Goal: Task Accomplishment & Management: Use online tool/utility

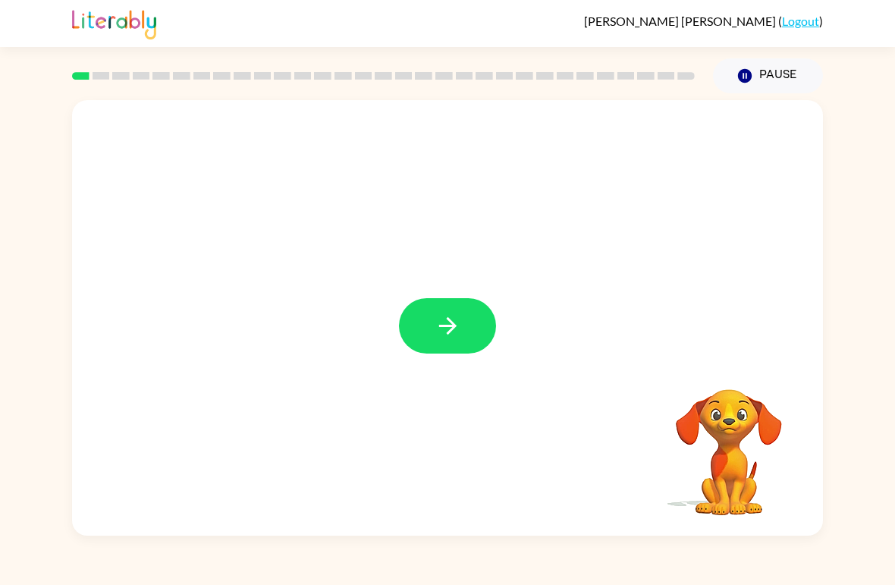
drag, startPoint x: 456, startPoint y: 312, endPoint x: 456, endPoint y: 547, distance: 235.8
click at [456, 408] on div at bounding box center [447, 317] width 751 height 435
drag, startPoint x: 432, startPoint y: 331, endPoint x: 433, endPoint y: 320, distance: 10.6
click at [433, 320] on button "button" at bounding box center [447, 325] width 97 height 55
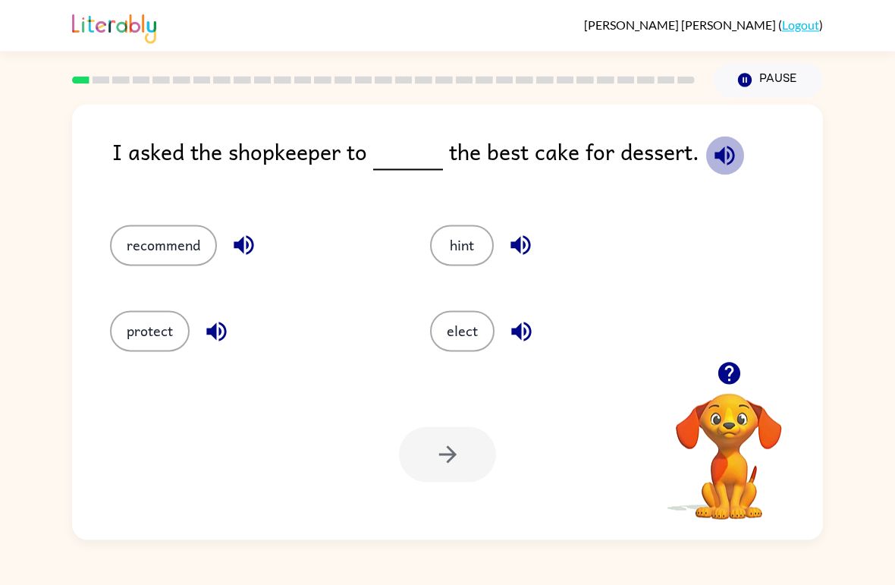
click at [726, 155] on icon "button" at bounding box center [724, 151] width 27 height 27
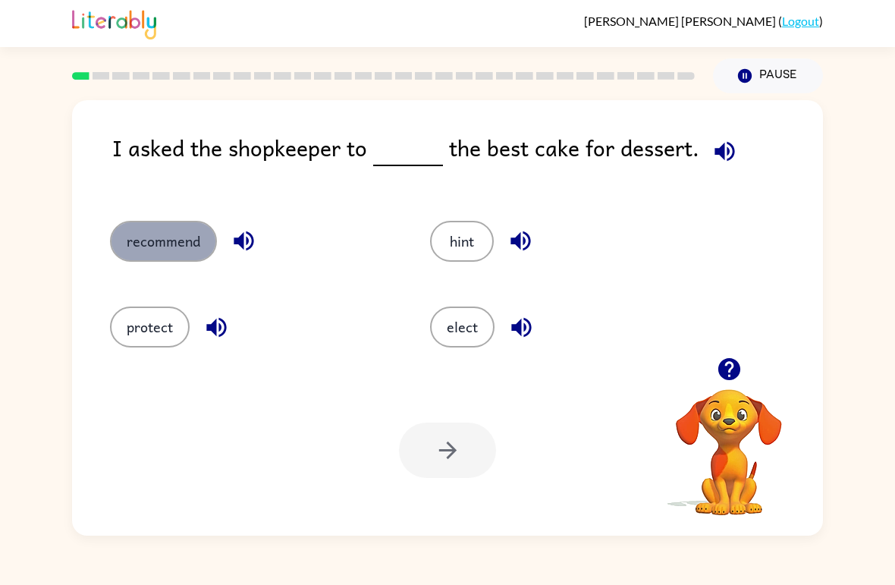
click at [149, 246] on button "recommend" at bounding box center [163, 241] width 107 height 41
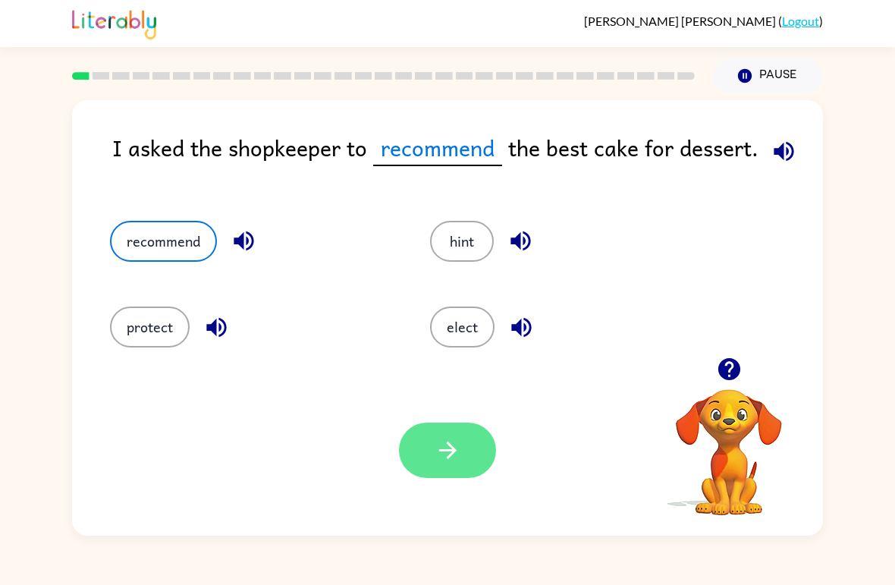
click at [469, 471] on button "button" at bounding box center [447, 449] width 97 height 55
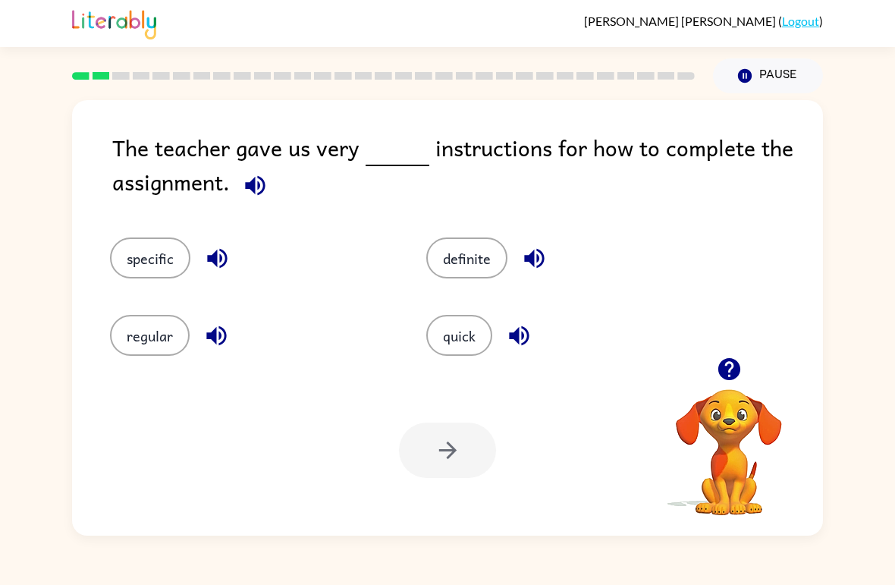
click at [270, 183] on button "button" at bounding box center [255, 185] width 39 height 39
click at [170, 257] on button "specific" at bounding box center [150, 257] width 80 height 41
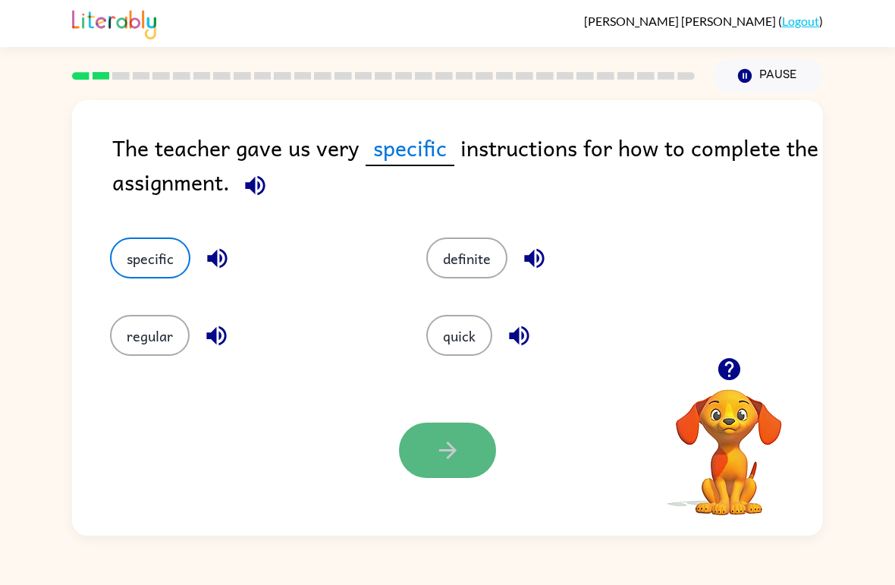
click at [434, 448] on icon "button" at bounding box center [447, 450] width 27 height 27
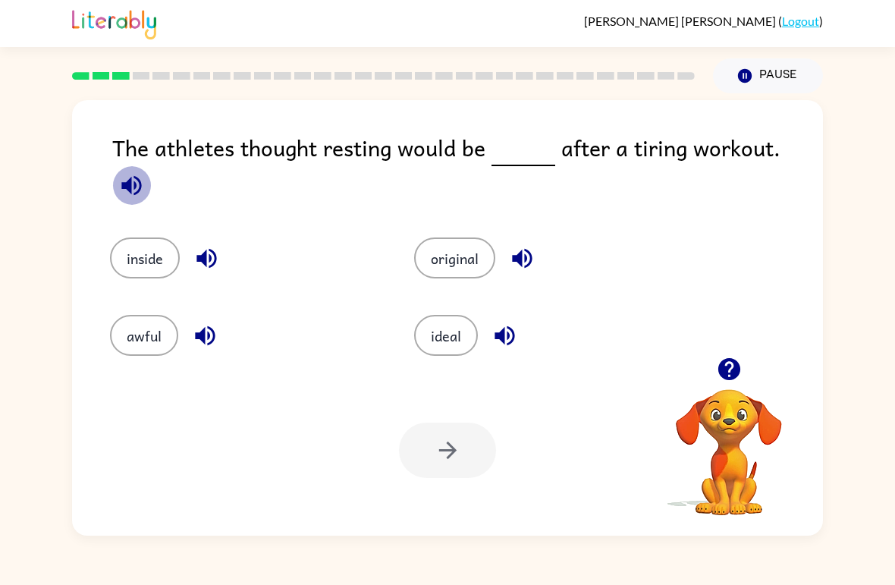
click at [151, 166] on button "button" at bounding box center [131, 185] width 39 height 39
click at [141, 175] on icon "button" at bounding box center [131, 185] width 20 height 20
click at [182, 187] on div "The athletes thought resting would be after a tiring workout." at bounding box center [467, 168] width 710 height 77
click at [449, 246] on button "original" at bounding box center [454, 257] width 81 height 41
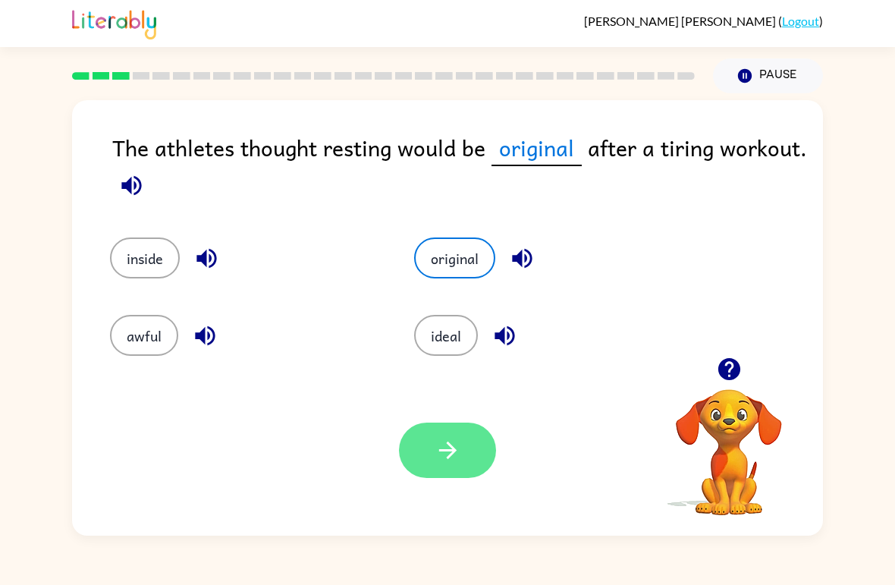
click at [445, 477] on button "button" at bounding box center [447, 449] width 97 height 55
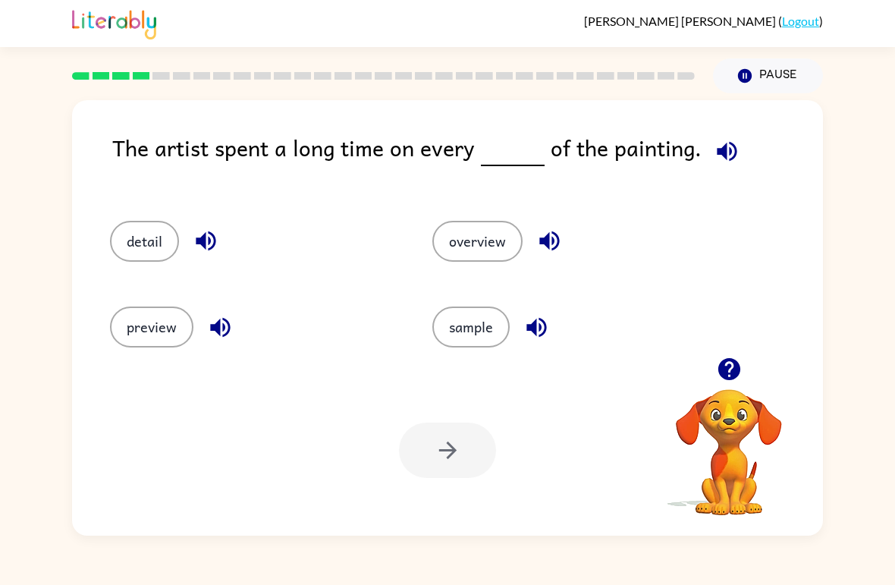
click at [719, 149] on icon "button" at bounding box center [727, 151] width 20 height 20
click at [142, 248] on button "detail" at bounding box center [144, 241] width 69 height 41
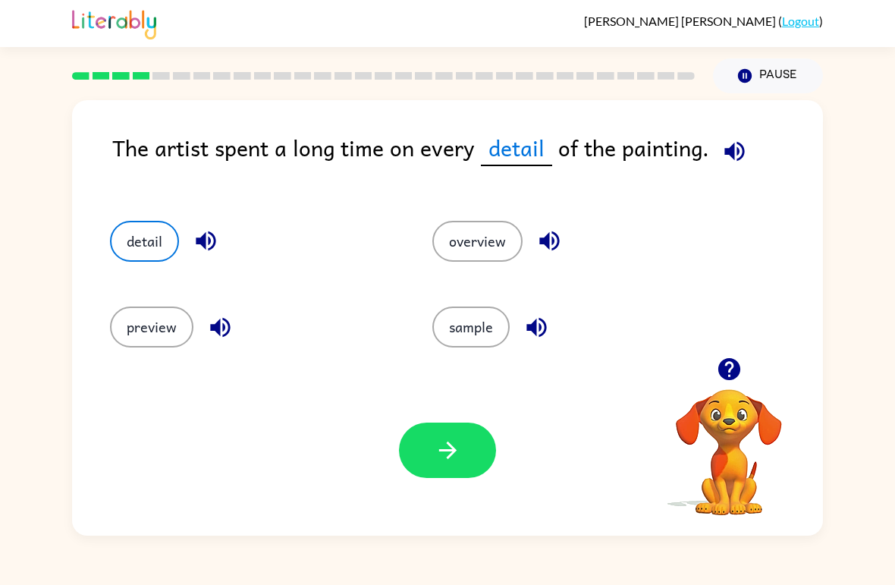
click at [732, 376] on icon "button" at bounding box center [728, 369] width 22 height 22
click at [470, 476] on button "button" at bounding box center [447, 449] width 97 height 55
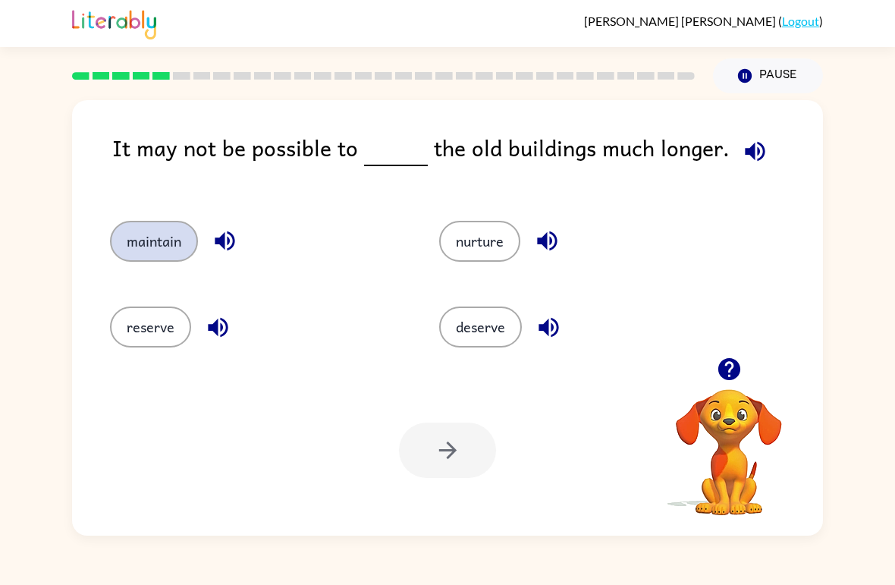
click at [163, 243] on button "maintain" at bounding box center [154, 241] width 88 height 41
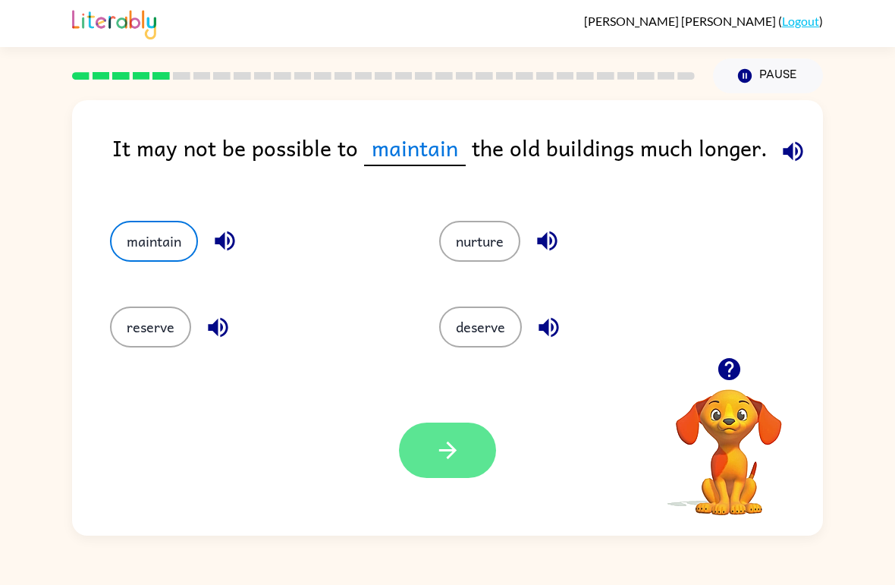
click at [453, 445] on icon "button" at bounding box center [447, 450] width 27 height 27
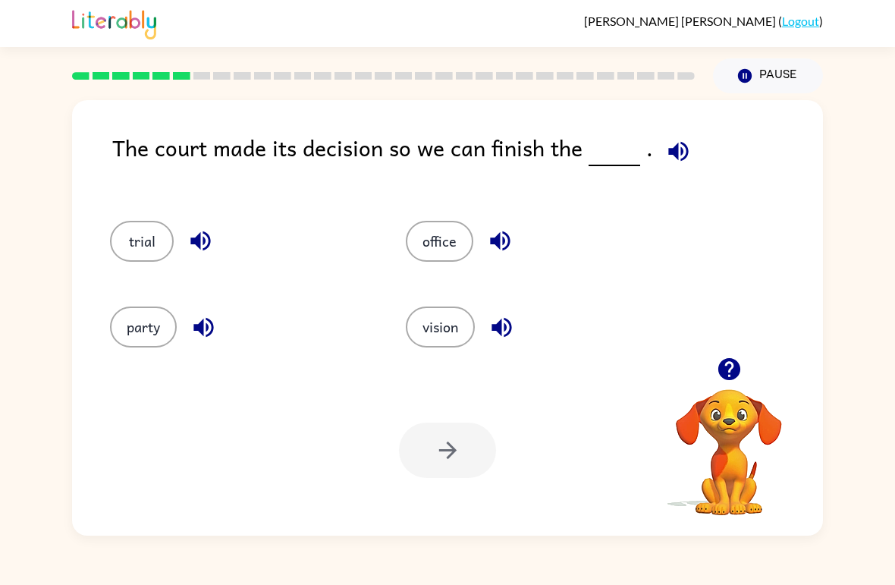
drag, startPoint x: 453, startPoint y: 445, endPoint x: 801, endPoint y: 8, distance: 559.5
click at [801, 8] on html "[PERSON_NAME] ( Logout ) Pause Pause The court made its decision so we can fini…" at bounding box center [447, 292] width 895 height 585
click at [803, 9] on div "[PERSON_NAME] ( Logout )" at bounding box center [447, 23] width 751 height 47
click at [801, 8] on div "[PERSON_NAME] ( Logout )" at bounding box center [447, 23] width 751 height 47
click at [739, 372] on icon "button" at bounding box center [728, 369] width 22 height 22
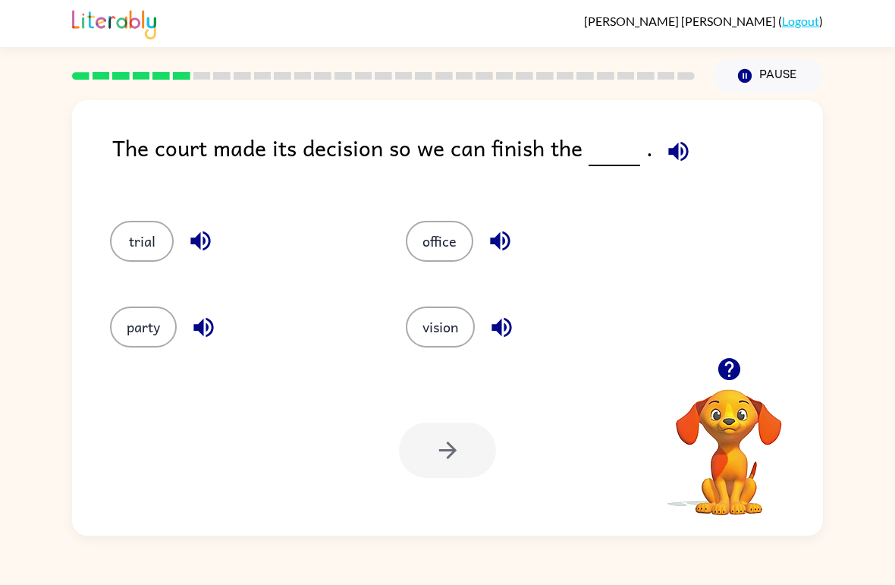
click at [684, 143] on icon "button" at bounding box center [678, 151] width 27 height 27
click at [149, 331] on button "party" at bounding box center [143, 326] width 67 height 41
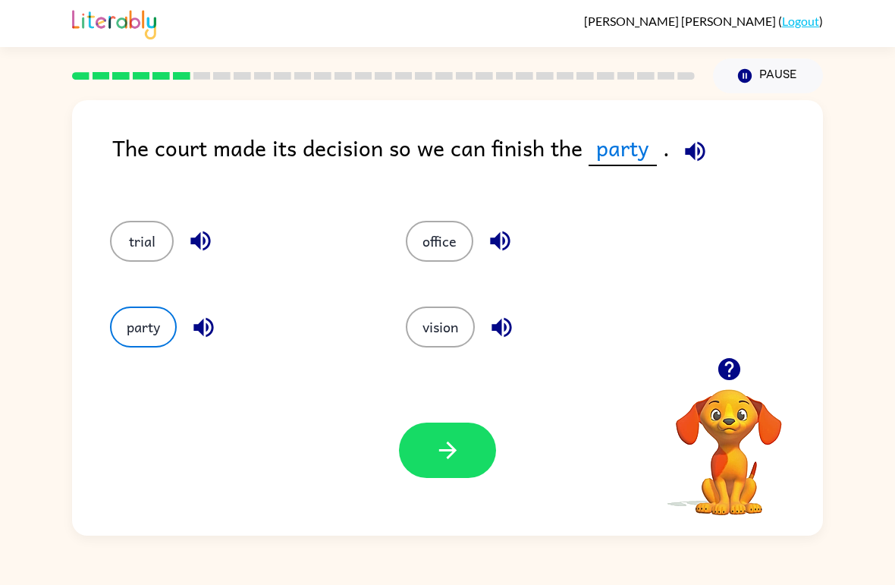
click at [698, 149] on icon "button" at bounding box center [695, 151] width 20 height 20
click at [685, 155] on icon "button" at bounding box center [695, 151] width 20 height 20
click at [436, 445] on icon "button" at bounding box center [447, 450] width 27 height 27
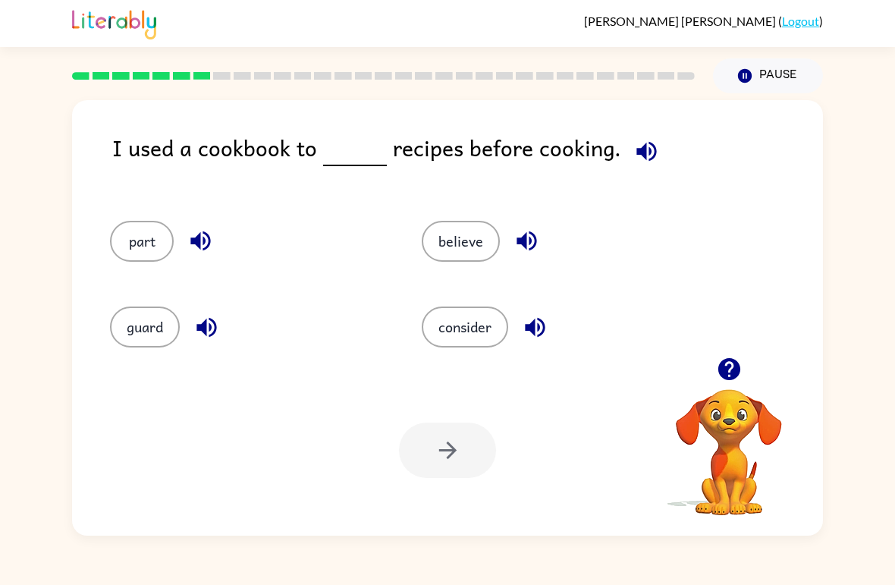
click at [210, 324] on icon "button" at bounding box center [206, 327] width 20 height 20
click at [206, 228] on icon "button" at bounding box center [200, 240] width 27 height 27
click at [541, 240] on button "button" at bounding box center [526, 240] width 39 height 39
click at [545, 333] on icon "button" at bounding box center [535, 327] width 27 height 27
click at [491, 336] on button "consider" at bounding box center [465, 326] width 86 height 41
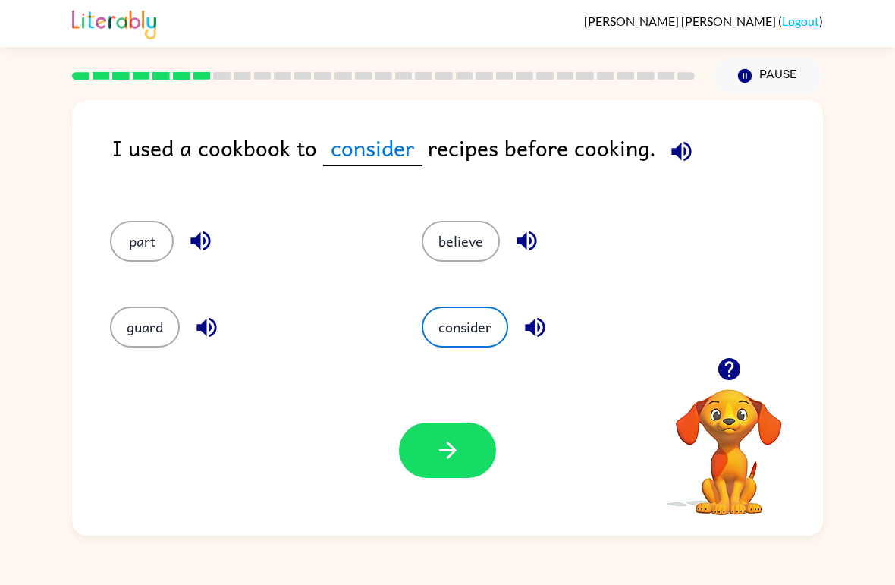
click at [452, 486] on div "Your browser must support playing .mp4 files to use Literably. Please try using…" at bounding box center [447, 450] width 751 height 171
click at [451, 486] on div "Your browser must support playing .mp4 files to use Literably. Please try using…" at bounding box center [447, 450] width 751 height 171
click at [447, 444] on icon "button" at bounding box center [447, 450] width 27 height 27
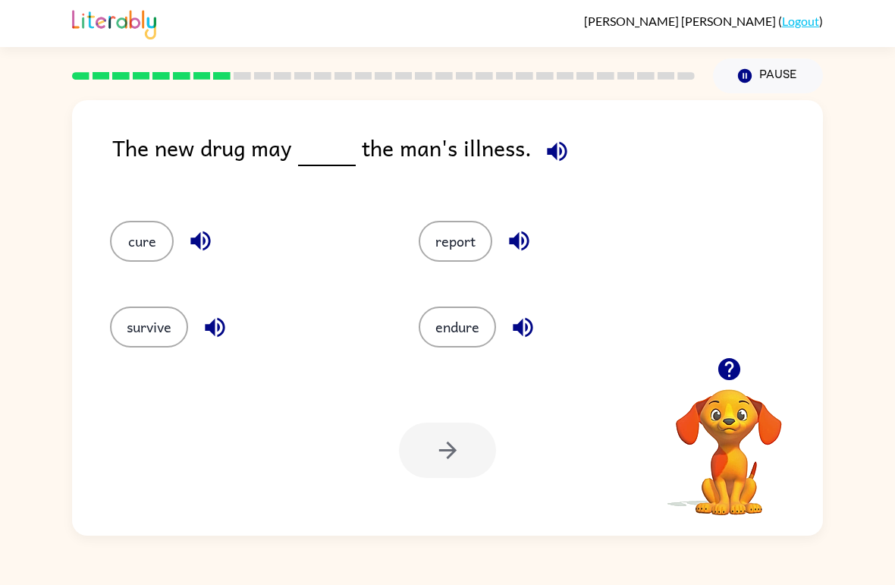
click at [560, 146] on icon "button" at bounding box center [557, 151] width 20 height 20
click at [128, 230] on button "cure" at bounding box center [142, 241] width 64 height 41
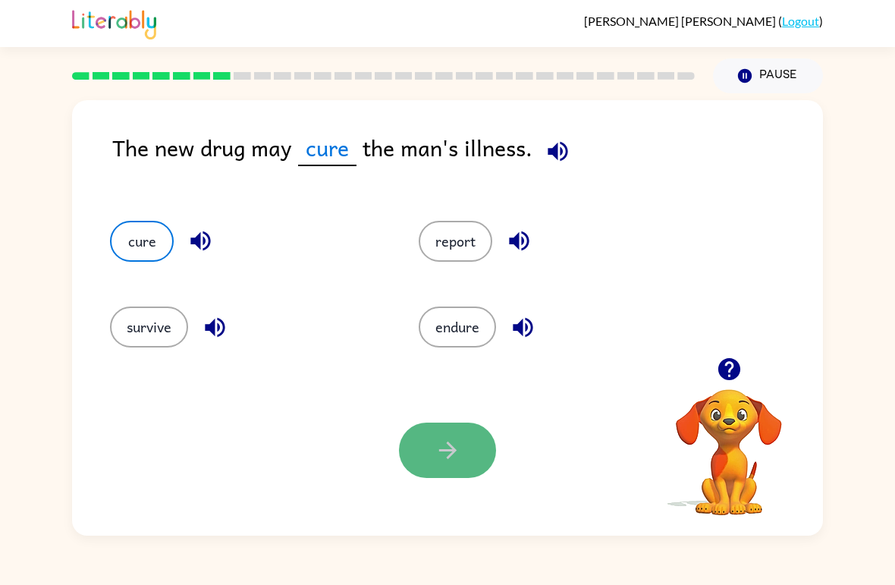
click at [445, 466] on button "button" at bounding box center [447, 449] width 97 height 55
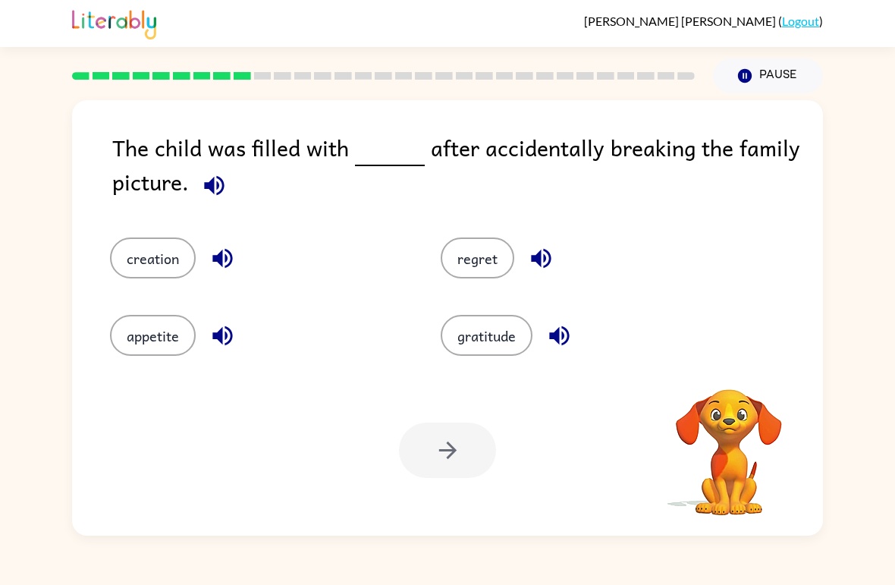
click at [13, 112] on div "The child was filled with after accidentally breaking the family picture. creat…" at bounding box center [447, 314] width 895 height 442
click at [205, 170] on button "button" at bounding box center [214, 185] width 39 height 39
click at [468, 249] on button "regret" at bounding box center [478, 257] width 74 height 41
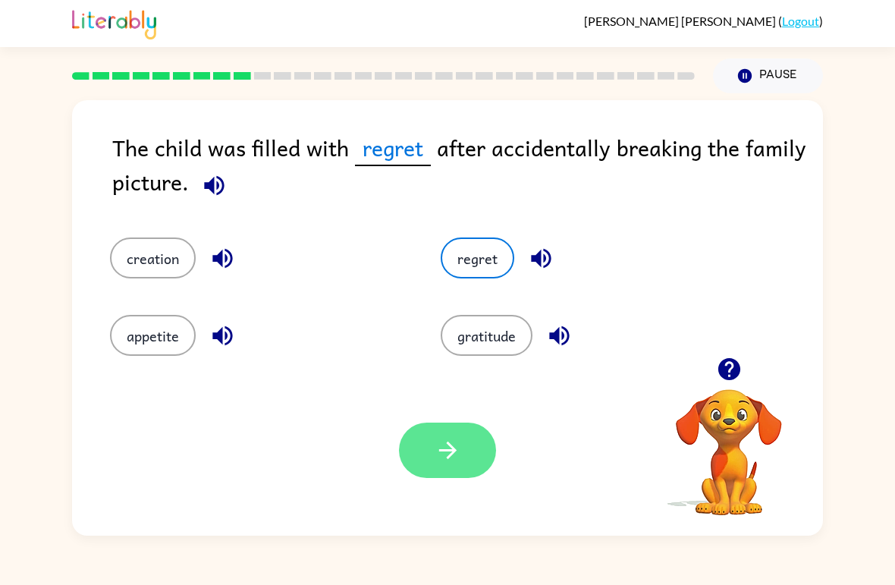
click at [458, 475] on button "button" at bounding box center [447, 449] width 97 height 55
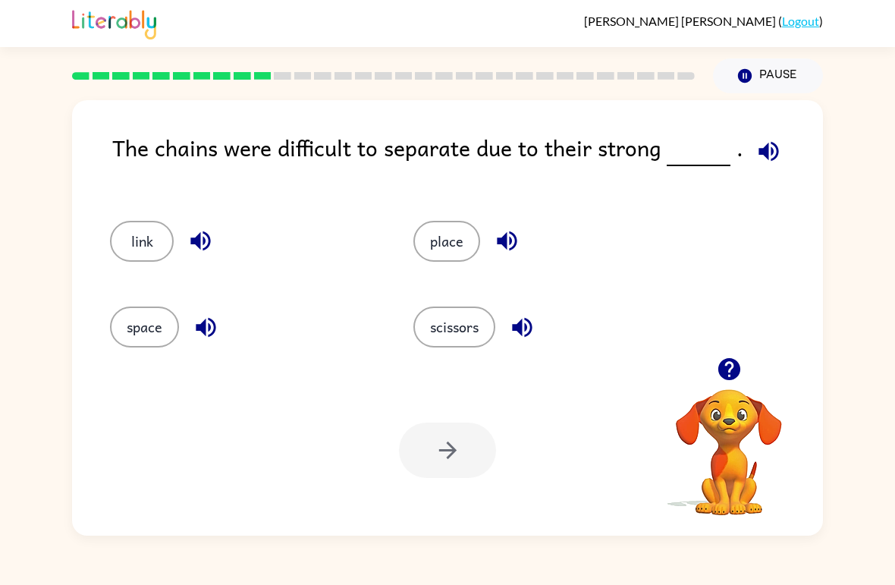
click at [763, 146] on icon "button" at bounding box center [768, 151] width 20 height 20
click at [771, 152] on icon "button" at bounding box center [768, 151] width 20 height 20
click at [456, 318] on button "scissors" at bounding box center [454, 326] width 82 height 41
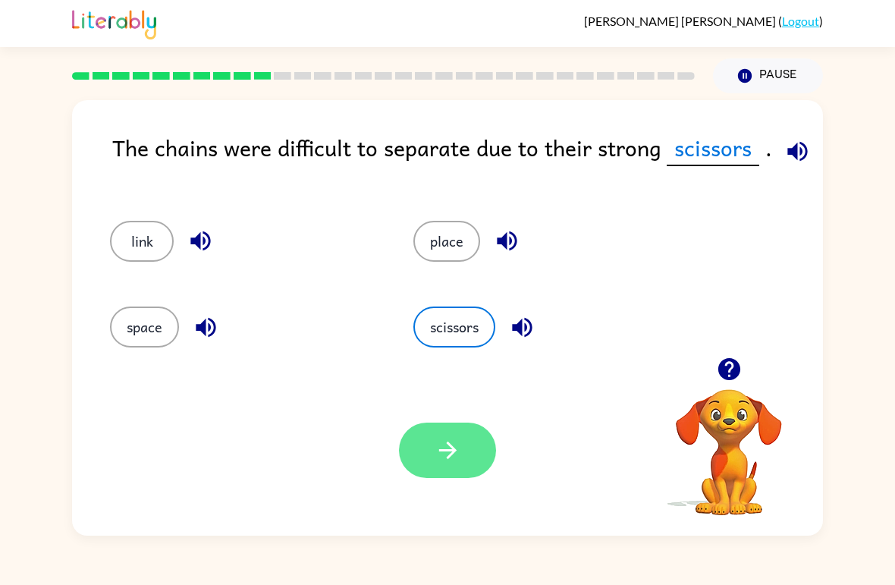
click at [444, 448] on icon "button" at bounding box center [447, 450] width 27 height 27
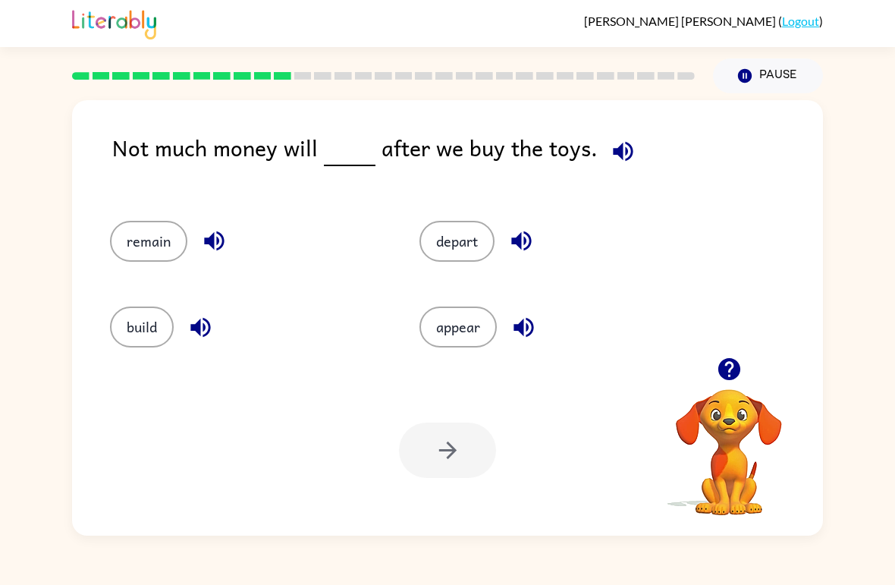
click at [688, 33] on div "[PERSON_NAME] ( Logout )" at bounding box center [447, 23] width 751 height 47
click at [676, 33] on div "[PERSON_NAME] ( Logout )" at bounding box center [447, 23] width 751 height 47
click at [621, 155] on icon "button" at bounding box center [623, 151] width 27 height 27
click at [462, 330] on button "appear" at bounding box center [457, 326] width 77 height 41
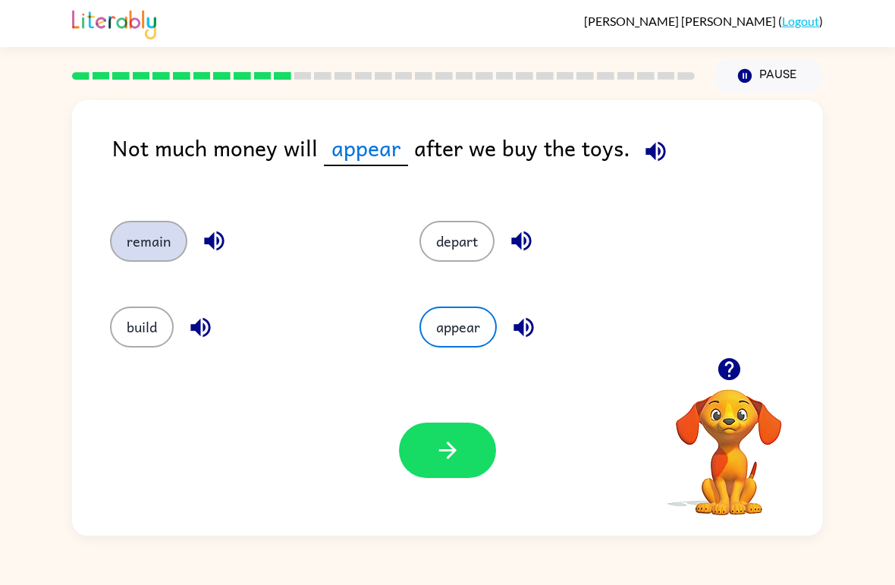
click at [120, 232] on button "remain" at bounding box center [148, 241] width 77 height 41
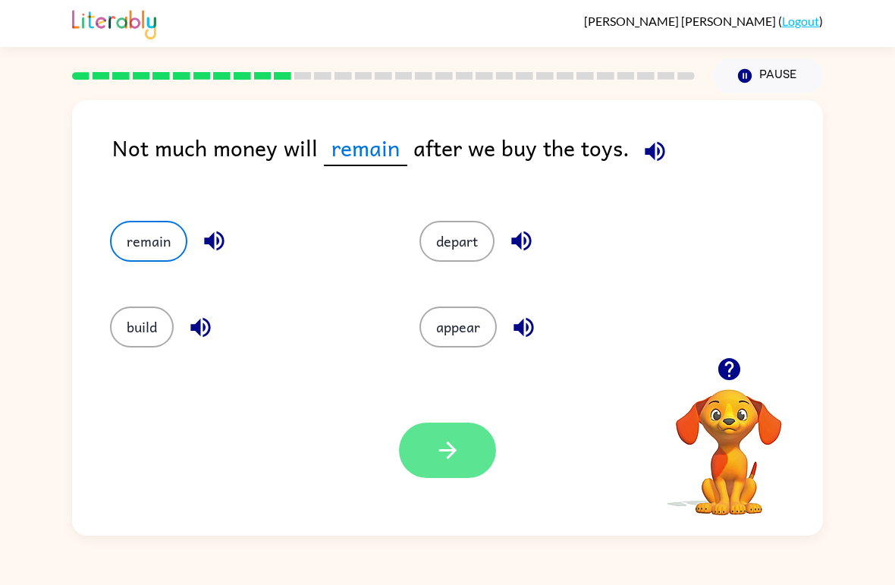
click at [458, 444] on icon "button" at bounding box center [447, 450] width 27 height 27
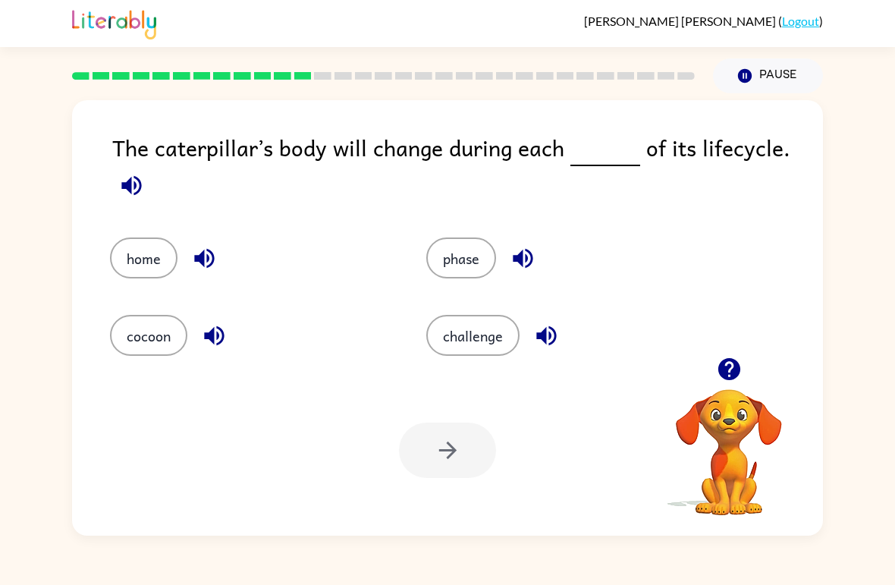
click at [134, 157] on div "The caterpillar’s body will change during each of its lifecycle." at bounding box center [467, 168] width 710 height 77
click at [118, 175] on button "button" at bounding box center [131, 185] width 39 height 39
click at [466, 243] on button "phase" at bounding box center [461, 257] width 70 height 41
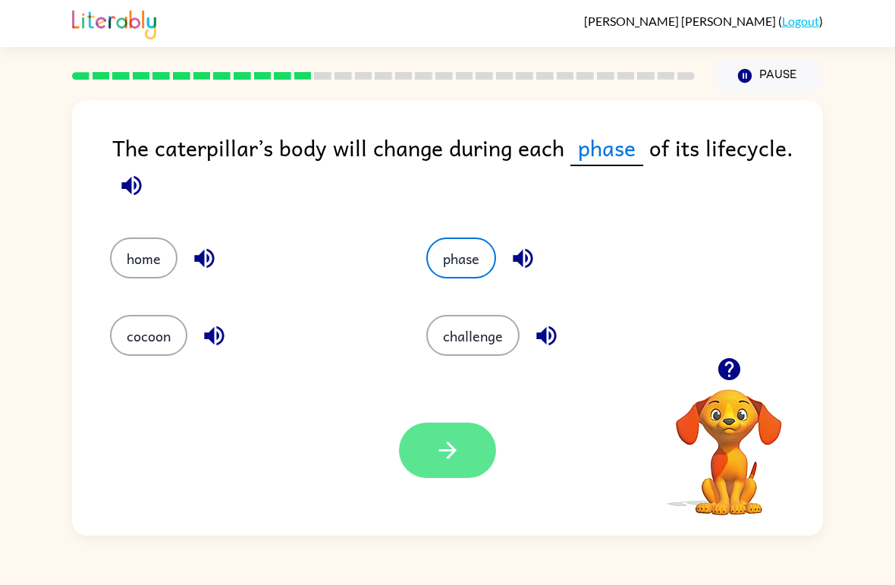
click at [430, 457] on button "button" at bounding box center [447, 449] width 97 height 55
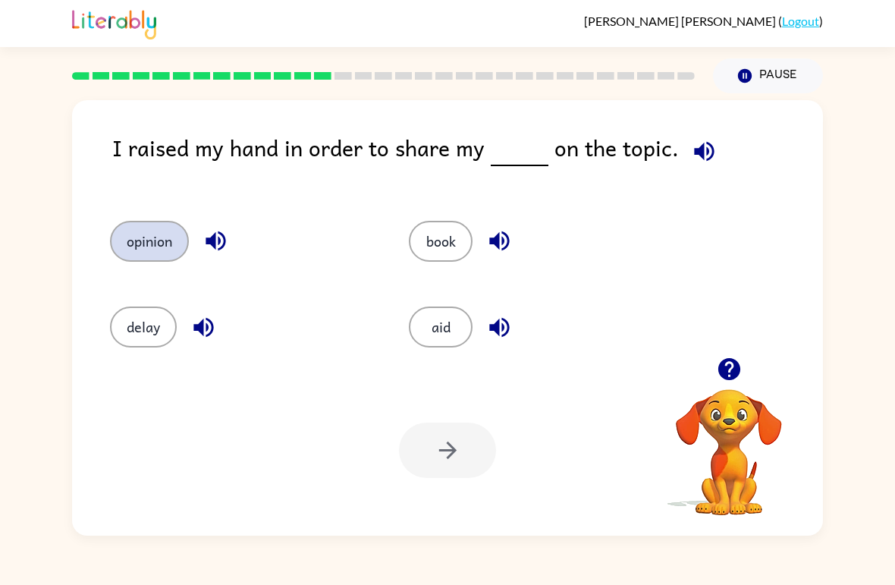
click at [145, 234] on button "opinion" at bounding box center [149, 241] width 79 height 41
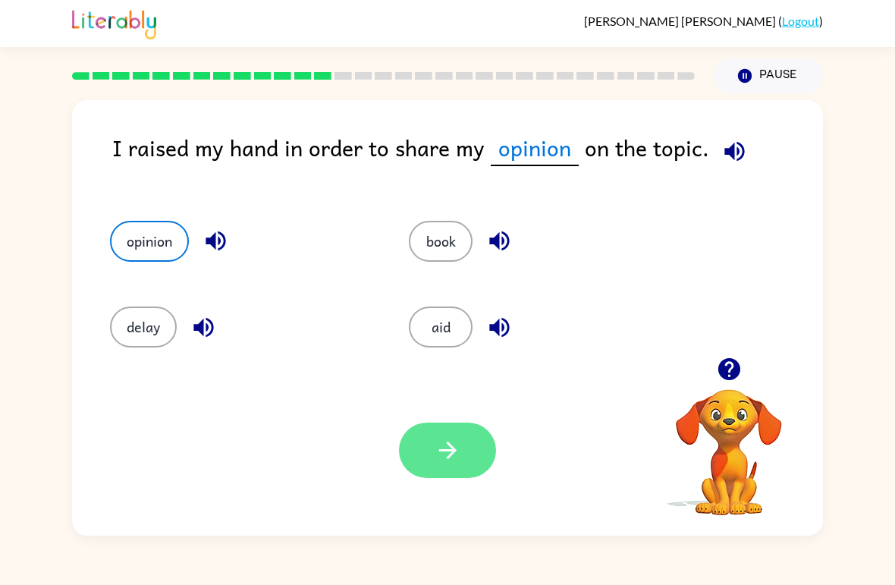
click at [431, 447] on button "button" at bounding box center [447, 449] width 97 height 55
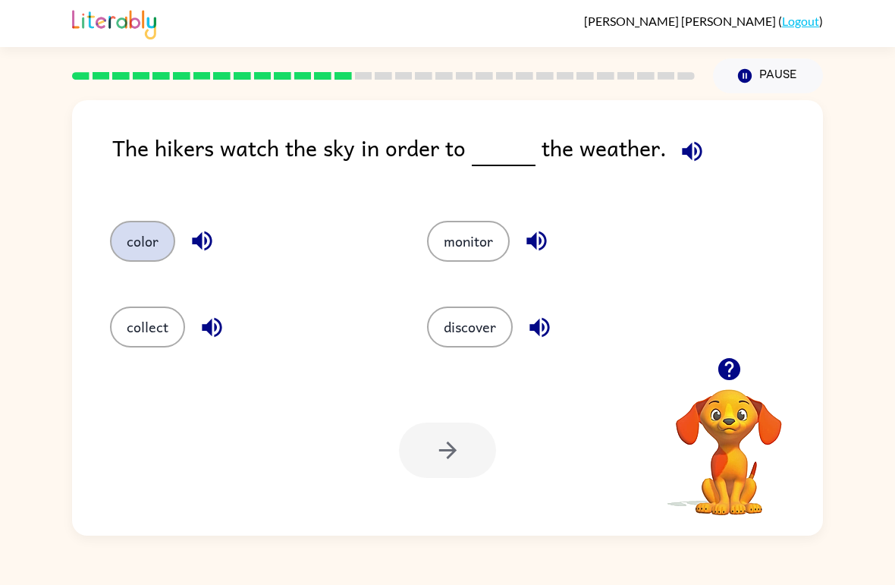
click at [155, 222] on button "color" at bounding box center [142, 241] width 65 height 41
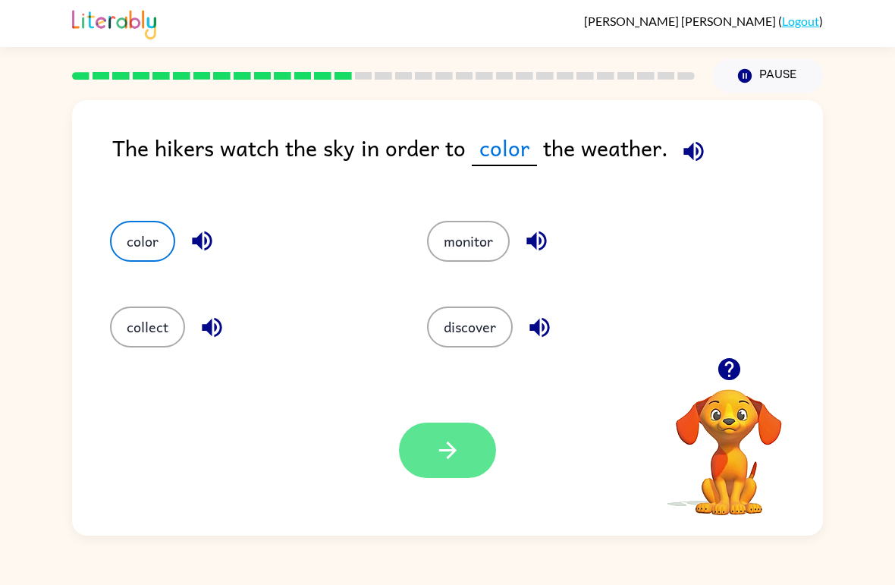
click at [403, 458] on button "button" at bounding box center [447, 449] width 97 height 55
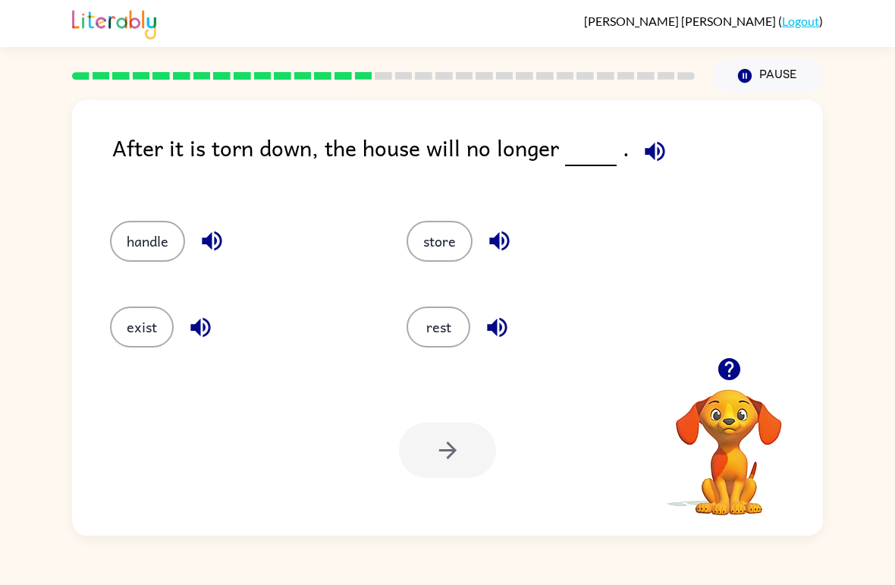
click at [77, 89] on div at bounding box center [383, 75] width 641 height 53
click at [77, 88] on div at bounding box center [383, 75] width 641 height 53
click at [118, 84] on div at bounding box center [383, 75] width 641 height 53
click at [118, 83] on div at bounding box center [383, 75] width 641 height 53
click at [161, 74] on rect at bounding box center [160, 76] width 17 height 8
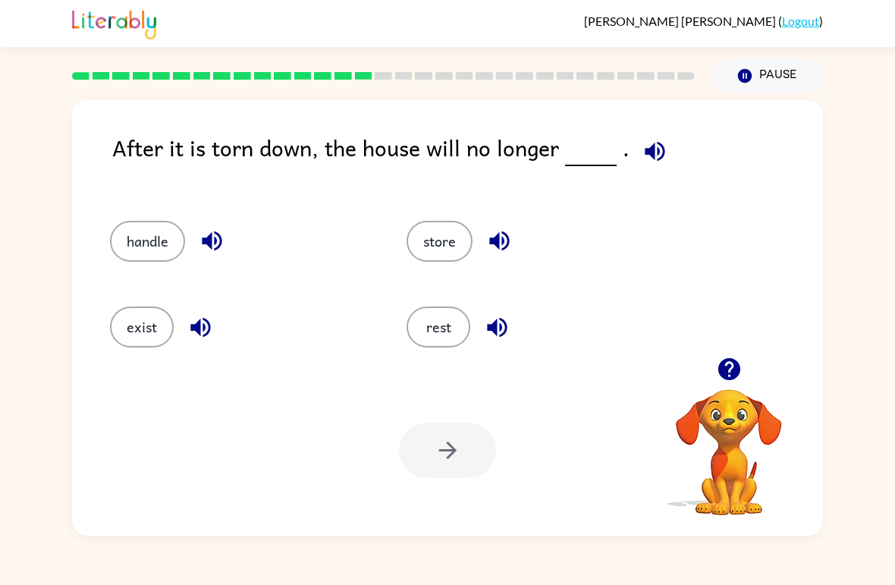
click at [160, 74] on rect at bounding box center [160, 76] width 17 height 8
click at [197, 74] on rect at bounding box center [201, 76] width 17 height 8
click at [219, 72] on div at bounding box center [383, 75] width 641 height 53
click at [237, 74] on rect at bounding box center [242, 76] width 17 height 8
click at [236, 74] on rect at bounding box center [242, 76] width 17 height 8
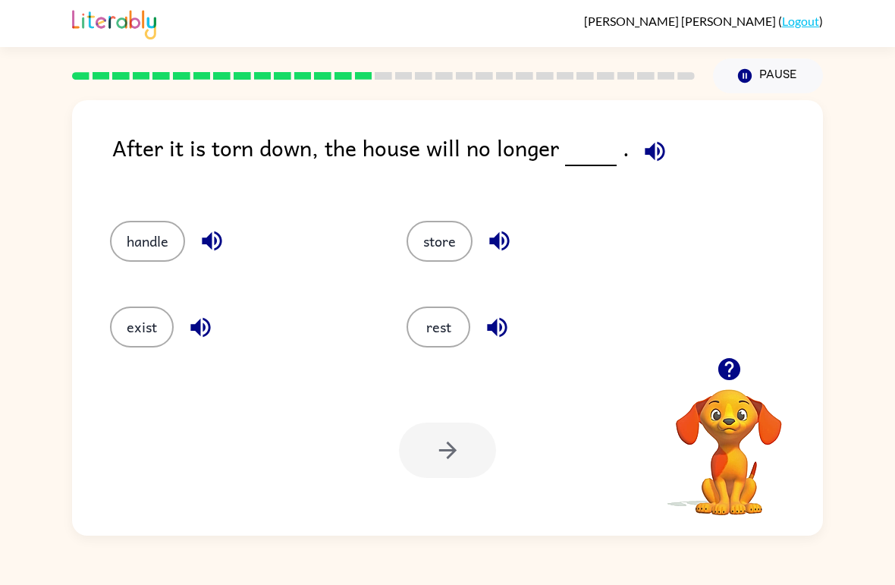
click at [284, 84] on div at bounding box center [383, 75] width 641 height 53
click at [294, 77] on icon at bounding box center [302, 76] width 17 height 8
click at [293, 77] on div at bounding box center [383, 76] width 623 height 8
click at [331, 74] on rect at bounding box center [322, 76] width 17 height 8
click at [359, 78] on rect at bounding box center [363, 76] width 17 height 8
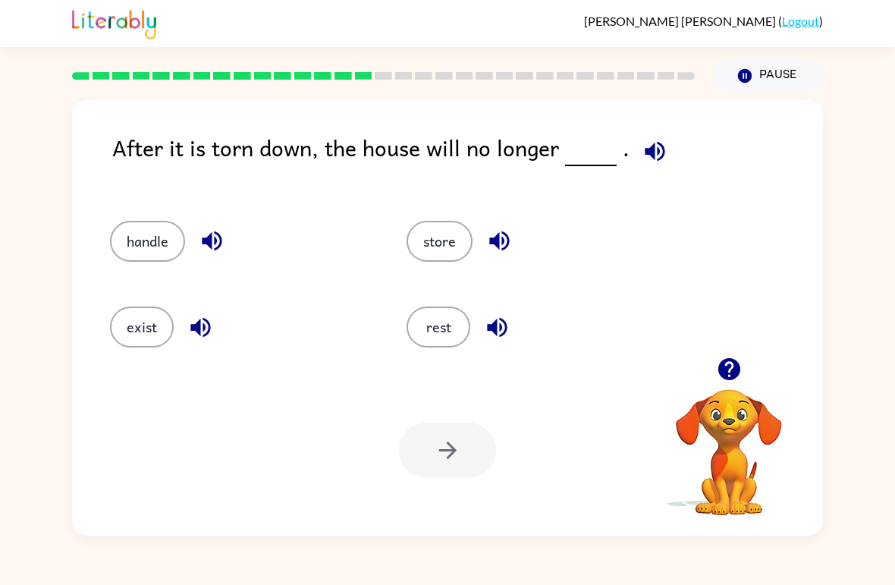
click at [676, 37] on div "[PERSON_NAME] ( Logout )" at bounding box center [447, 23] width 751 height 47
click at [635, 155] on button "button" at bounding box center [654, 151] width 39 height 39
click at [133, 311] on button "exist" at bounding box center [142, 326] width 64 height 41
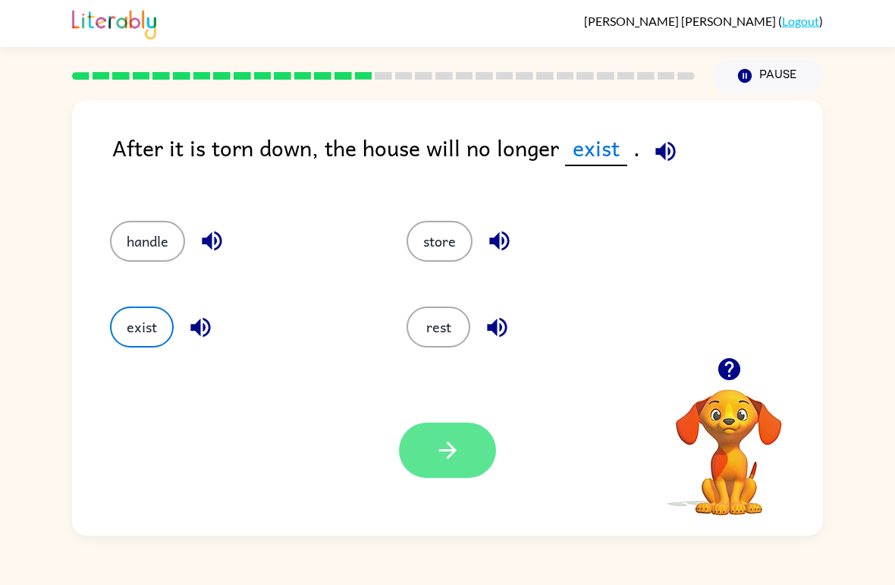
click at [436, 433] on button "button" at bounding box center [447, 449] width 97 height 55
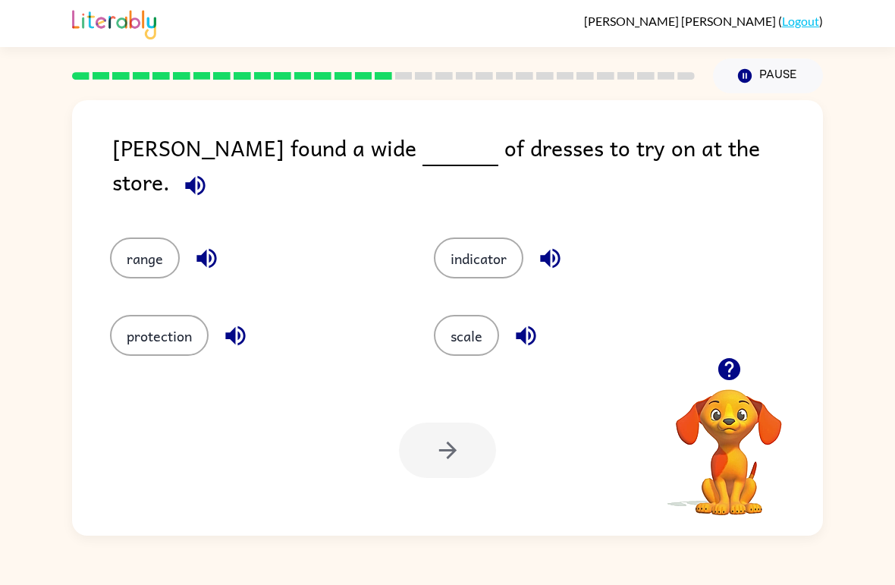
click at [209, 172] on icon "button" at bounding box center [195, 185] width 27 height 27
click at [142, 257] on button "range" at bounding box center [145, 257] width 70 height 41
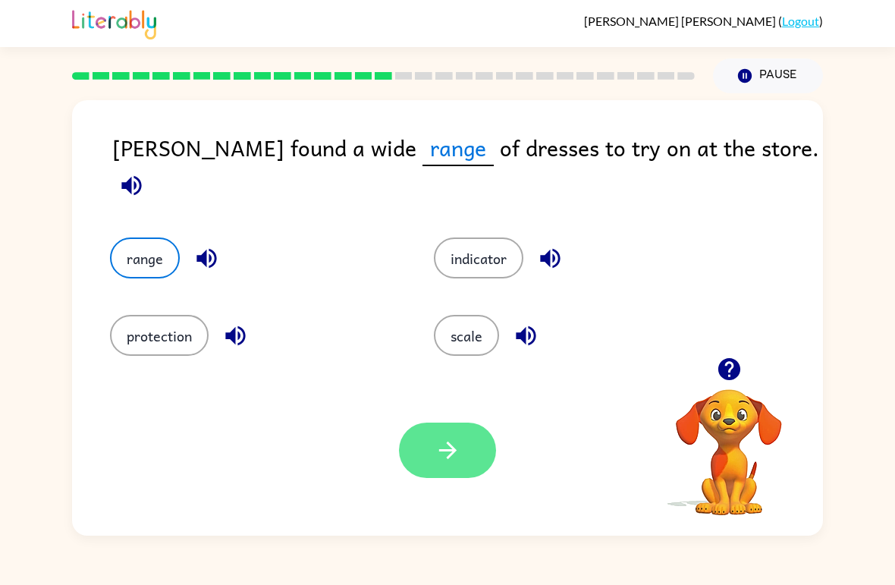
click at [407, 434] on button "button" at bounding box center [447, 449] width 97 height 55
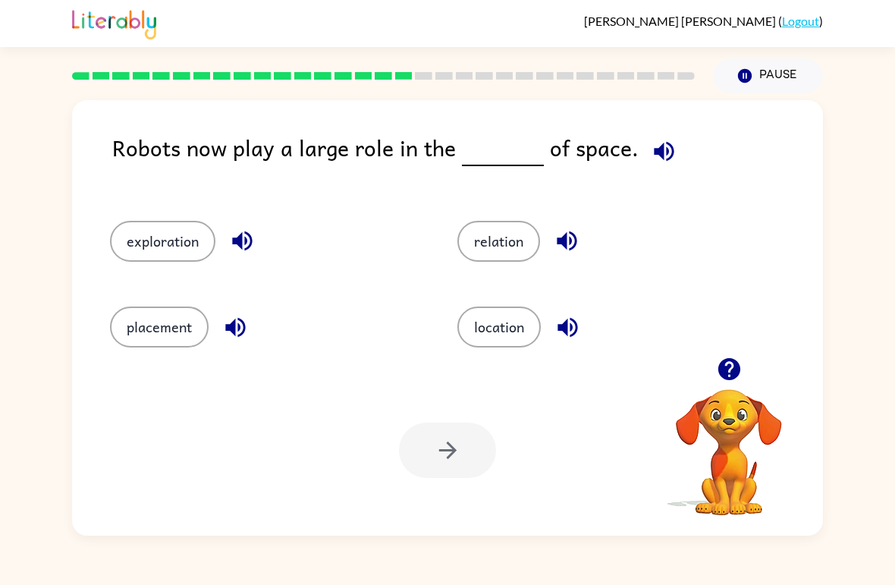
click at [133, 81] on div at bounding box center [383, 75] width 641 height 53
click at [504, 315] on button "location" at bounding box center [498, 326] width 83 height 41
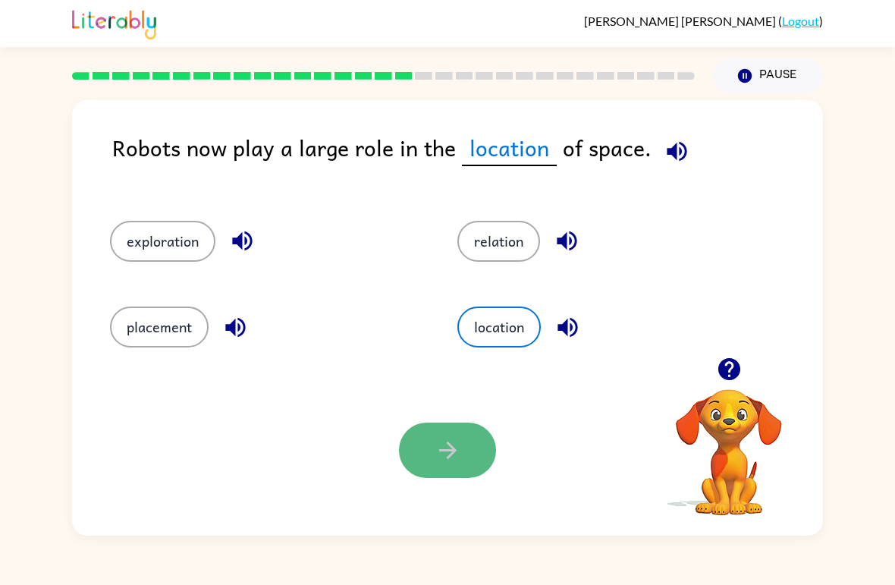
click at [415, 428] on button "button" at bounding box center [447, 449] width 97 height 55
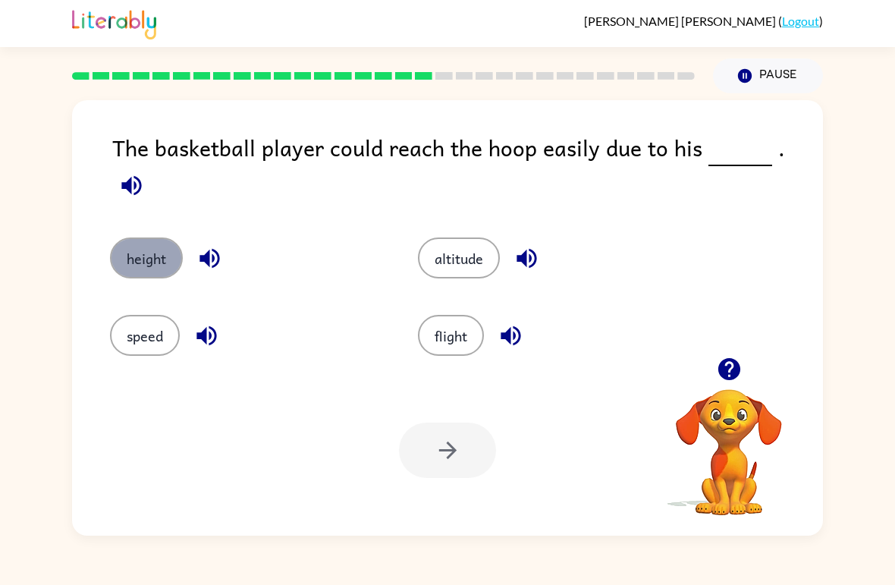
click at [116, 237] on button "height" at bounding box center [146, 257] width 73 height 41
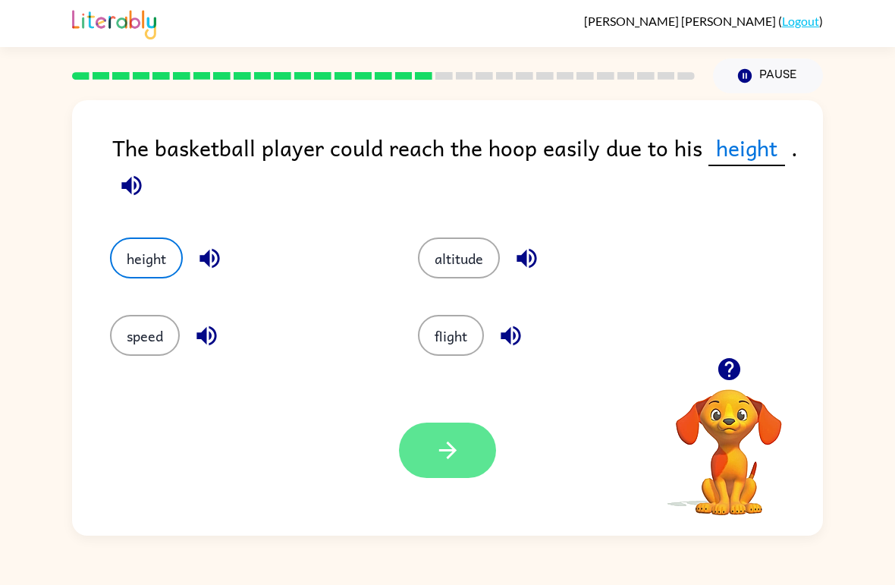
click at [478, 452] on button "button" at bounding box center [447, 449] width 97 height 55
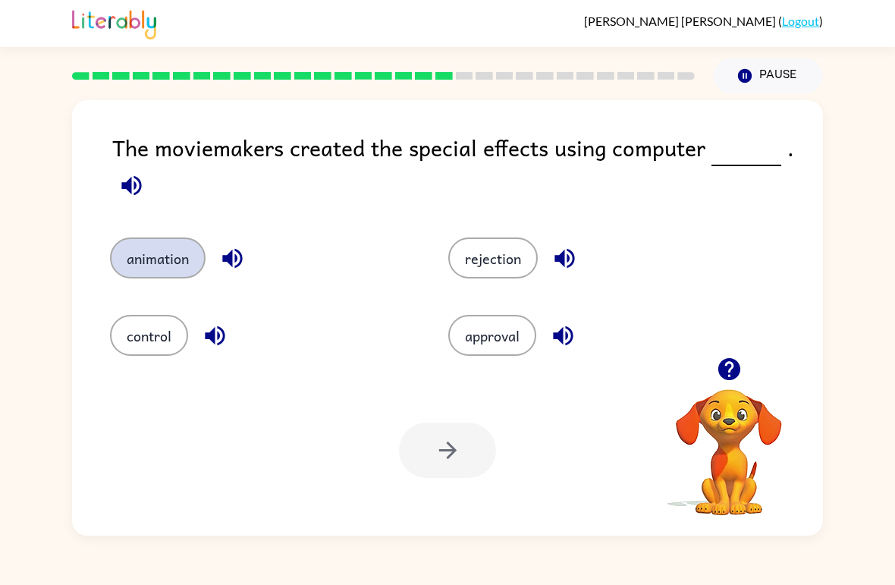
click at [121, 252] on button "animation" at bounding box center [158, 257] width 96 height 41
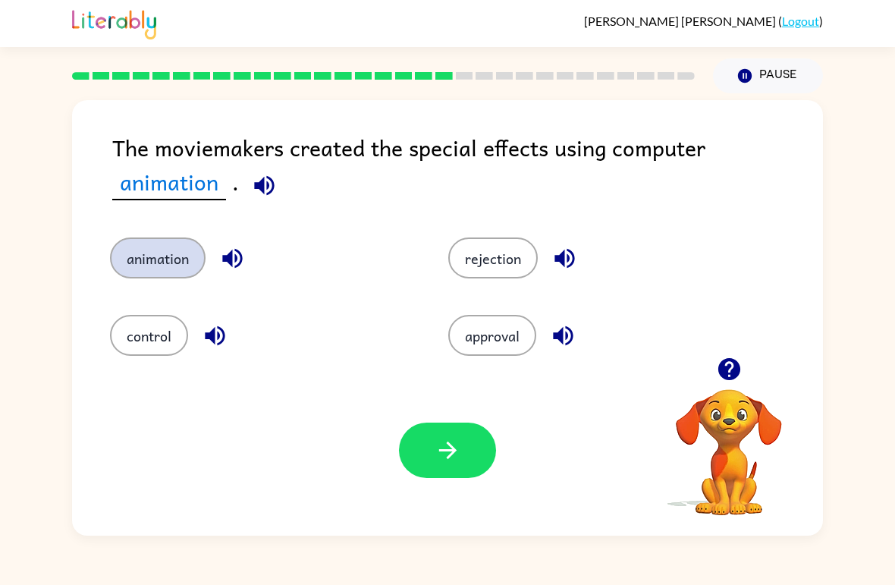
click at [121, 251] on button "animation" at bounding box center [158, 257] width 96 height 41
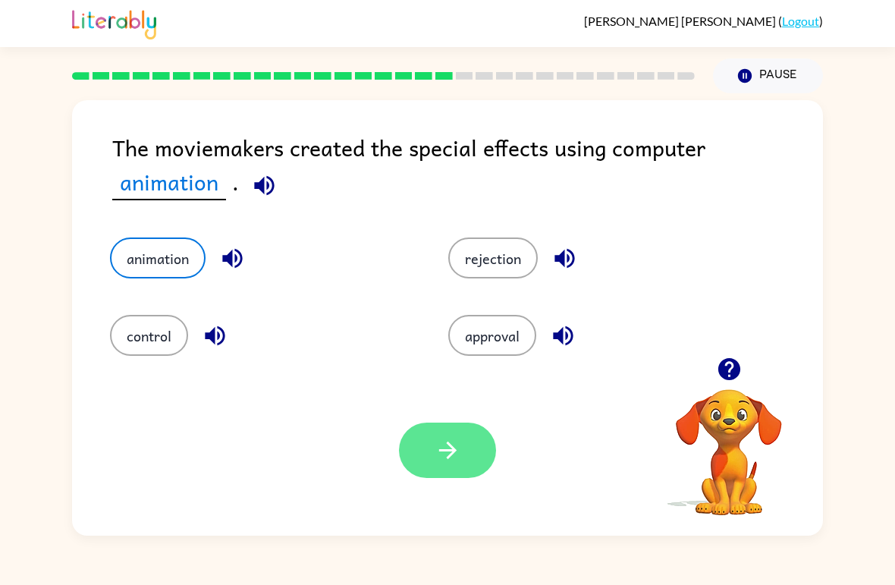
click at [444, 444] on icon "button" at bounding box center [447, 450] width 27 height 27
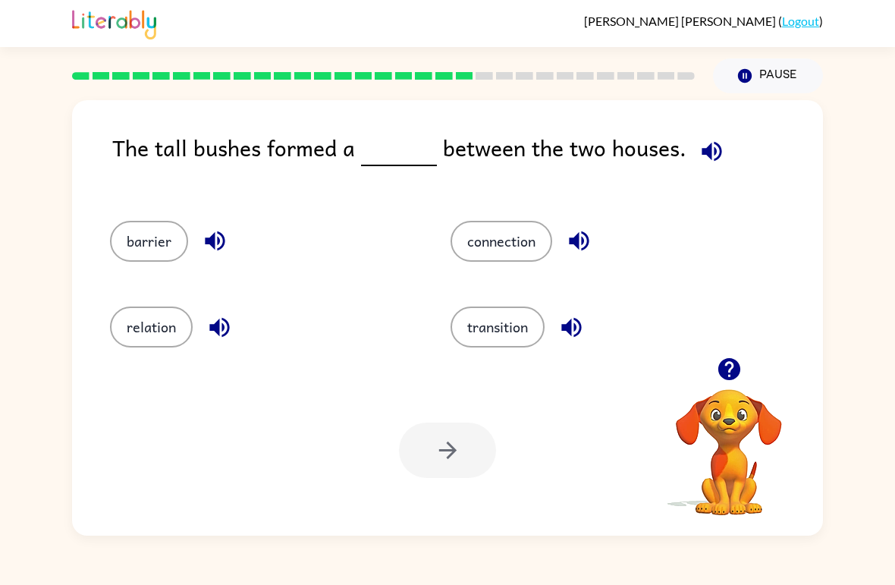
click at [712, 151] on icon "button" at bounding box center [711, 151] width 27 height 27
click at [121, 253] on button "barrier" at bounding box center [149, 241] width 78 height 41
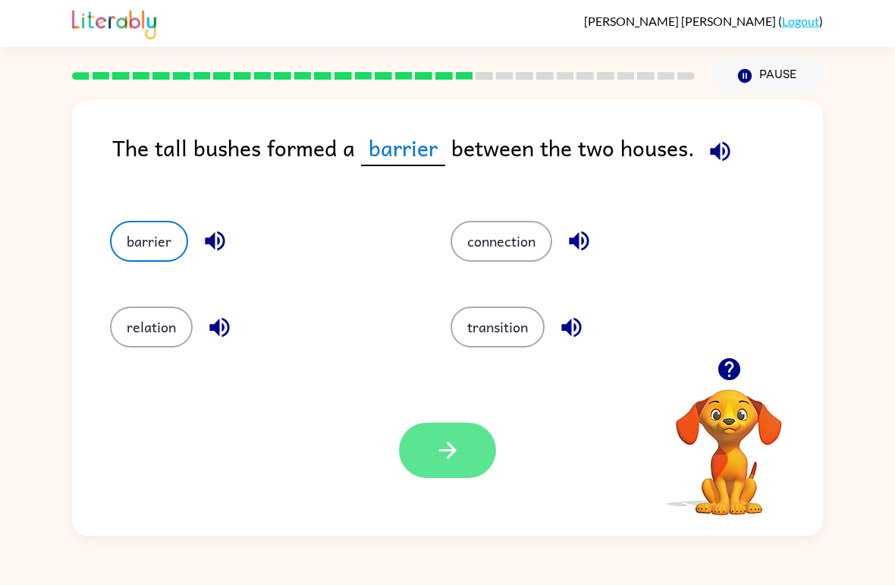
click at [428, 475] on button "button" at bounding box center [447, 449] width 97 height 55
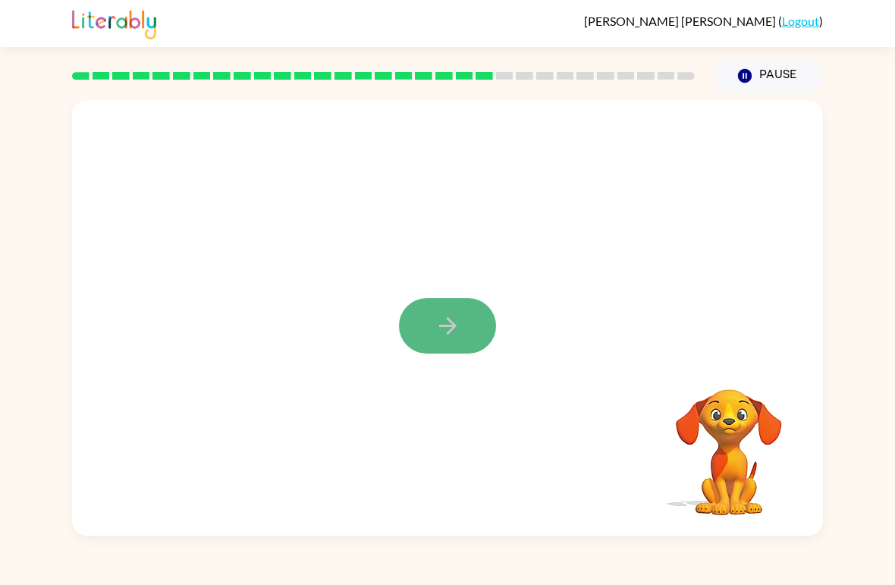
click at [447, 321] on icon "button" at bounding box center [447, 325] width 27 height 27
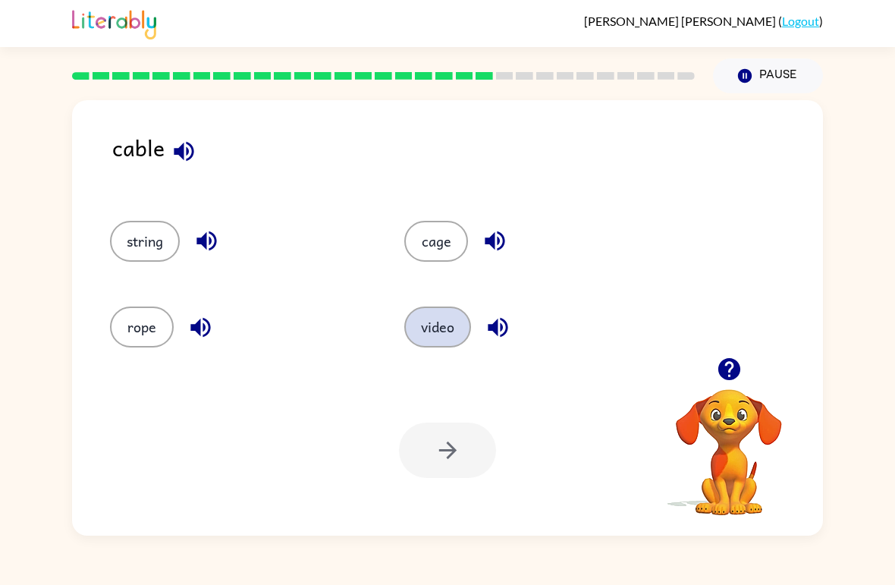
click at [468, 329] on button "video" at bounding box center [437, 326] width 67 height 41
click at [447, 333] on button "video" at bounding box center [437, 326] width 67 height 41
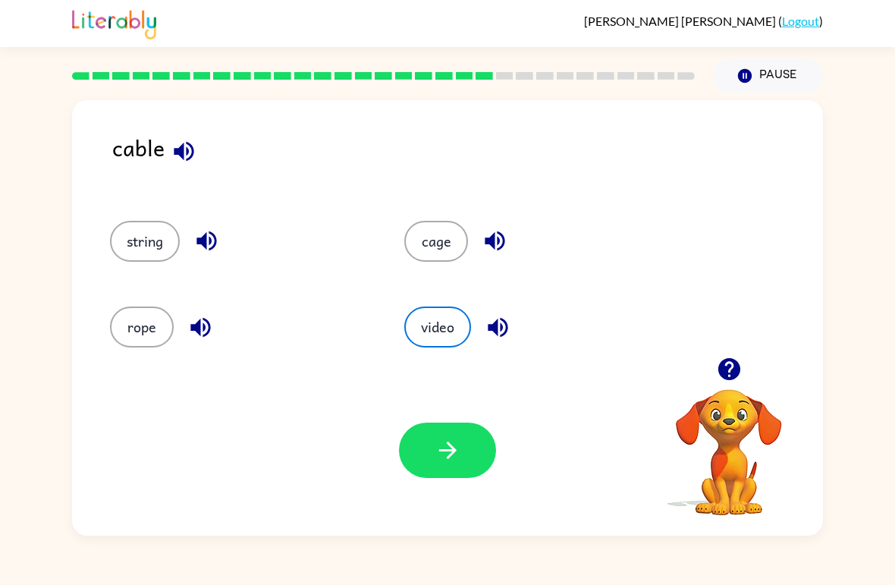
click at [183, 146] on icon "button" at bounding box center [184, 151] width 20 height 20
click at [803, 27] on link "Logout" at bounding box center [800, 21] width 37 height 14
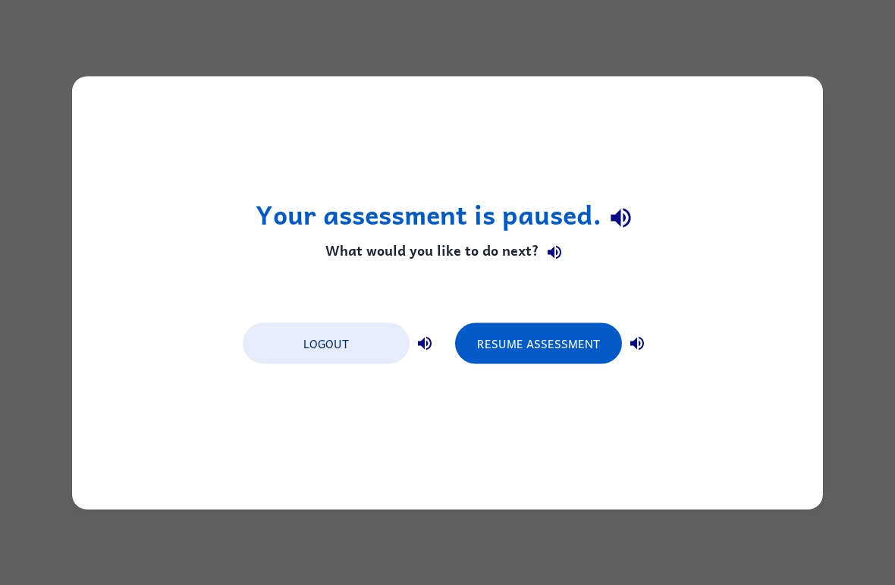
click at [24, 20] on div "Your assessment is paused. What would you like to do next? Logout Resume Assess…" at bounding box center [447, 292] width 895 height 585
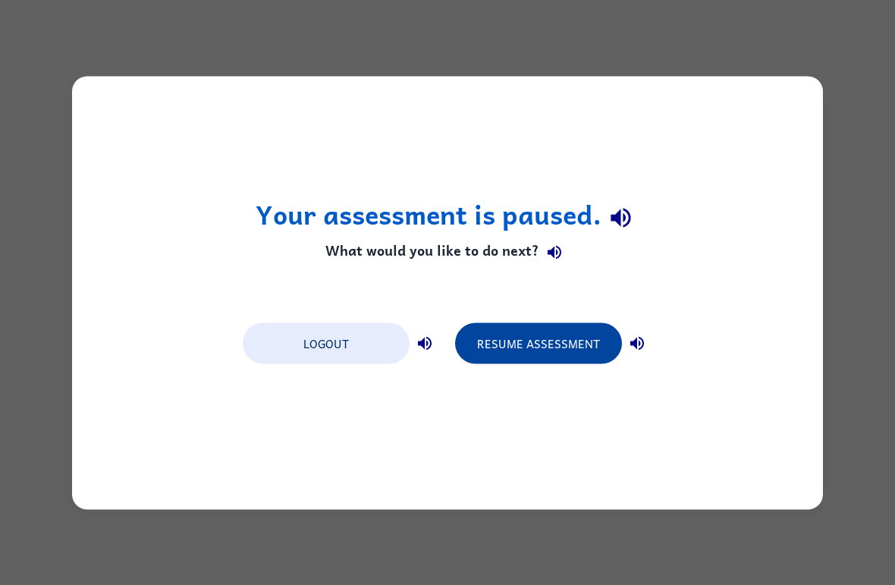
click at [510, 348] on button "Resume Assessment" at bounding box center [538, 342] width 167 height 41
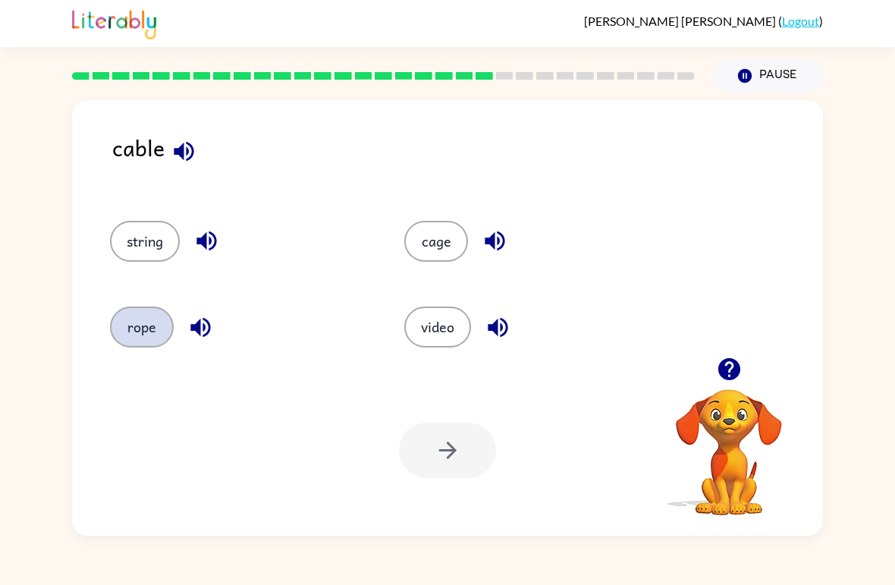
click at [147, 308] on button "rope" at bounding box center [142, 326] width 64 height 41
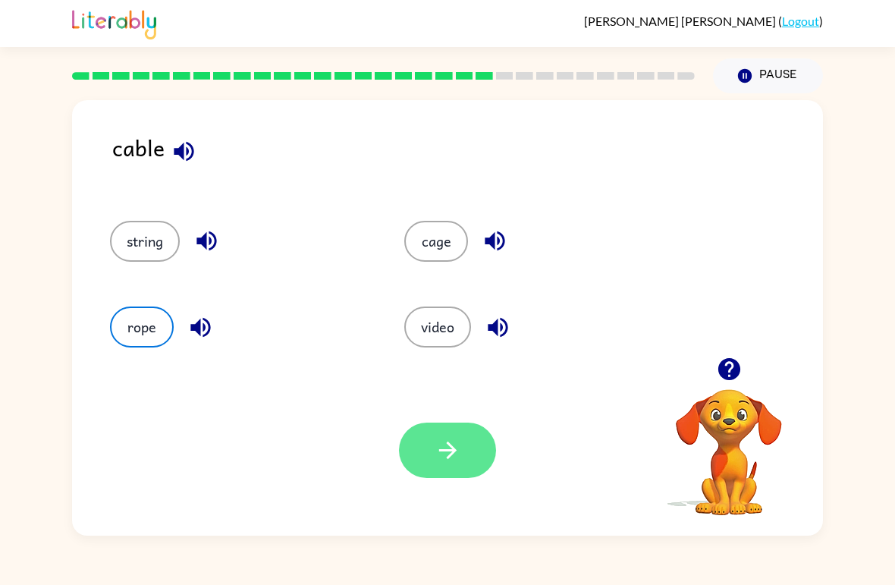
click at [465, 463] on button "button" at bounding box center [447, 449] width 97 height 55
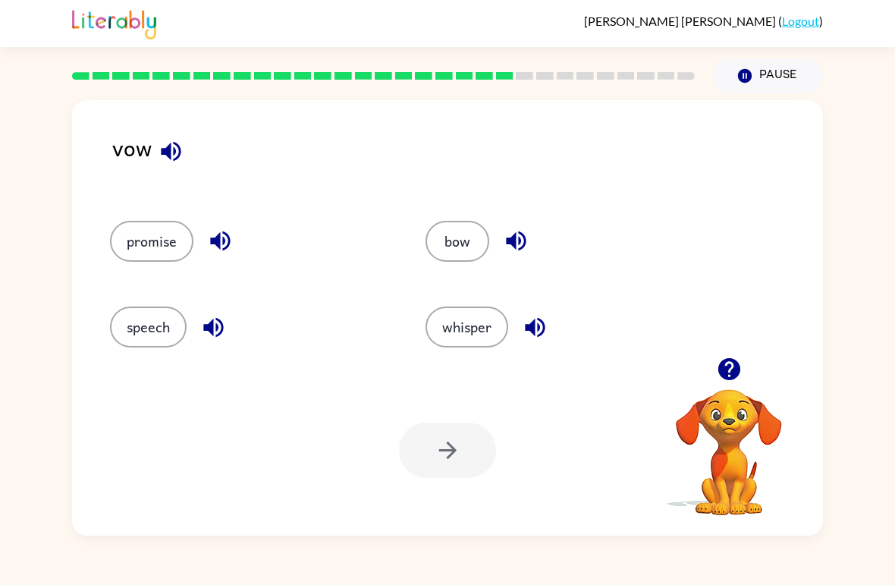
click at [186, 146] on button "button" at bounding box center [171, 151] width 39 height 39
click at [203, 243] on button "button" at bounding box center [220, 240] width 39 height 39
click at [186, 322] on button "speech" at bounding box center [148, 326] width 77 height 41
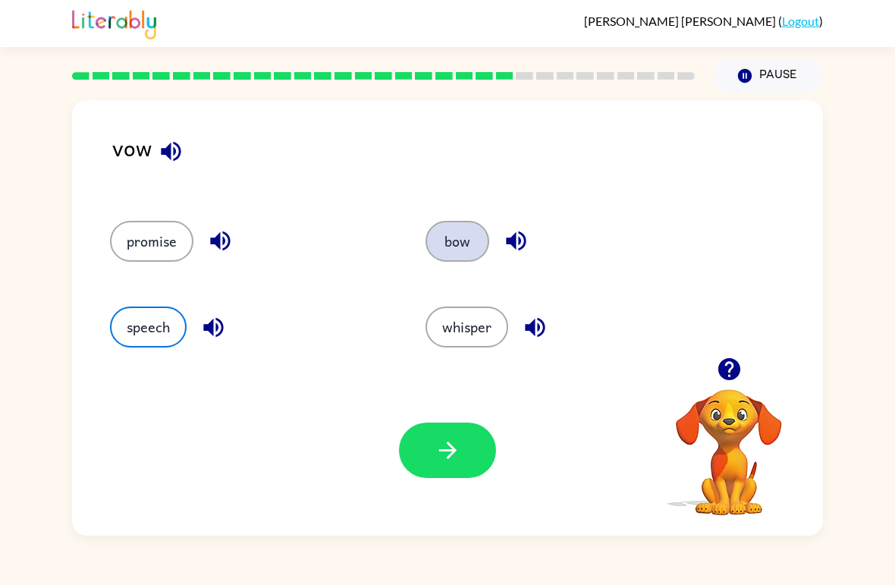
click at [467, 235] on button "bow" at bounding box center [457, 241] width 64 height 41
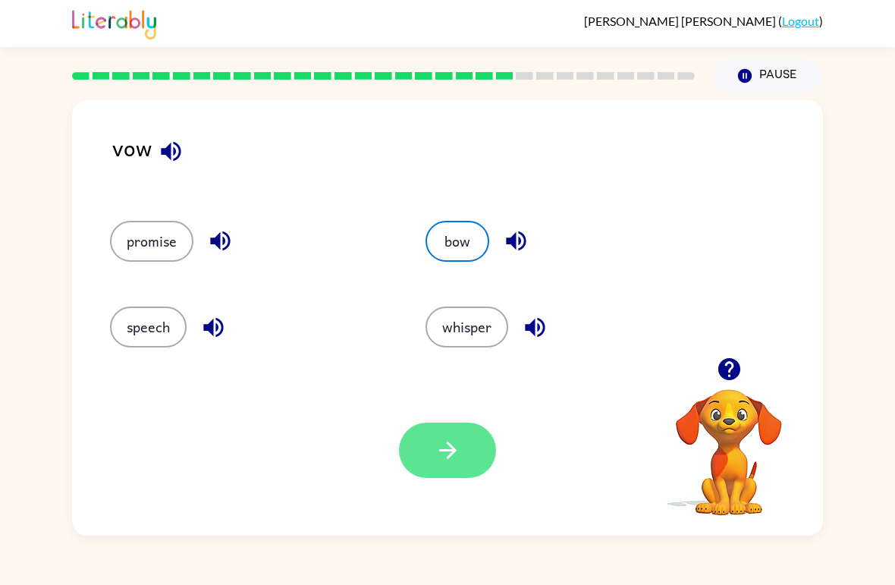
click at [450, 459] on icon "button" at bounding box center [447, 450] width 27 height 27
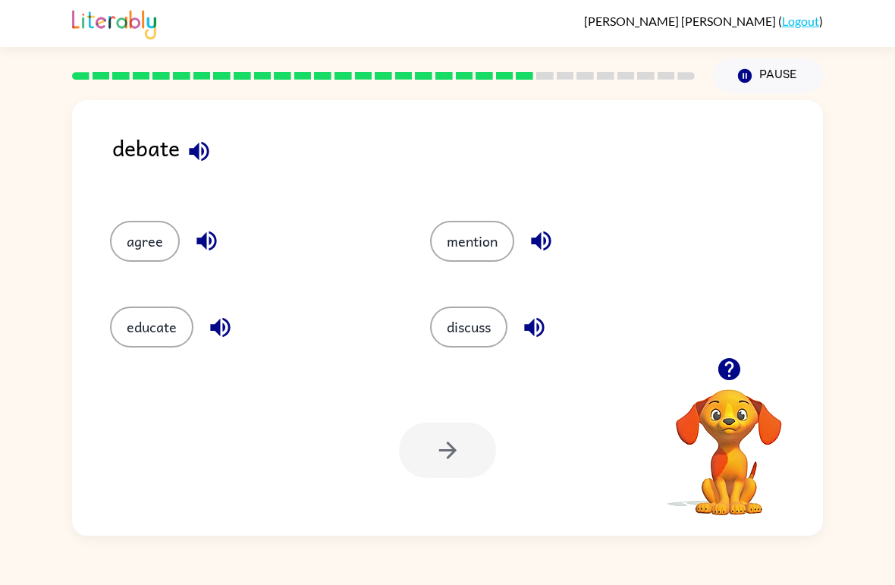
click at [190, 165] on icon "button" at bounding box center [199, 151] width 27 height 27
click at [153, 325] on button "educate" at bounding box center [151, 326] width 83 height 41
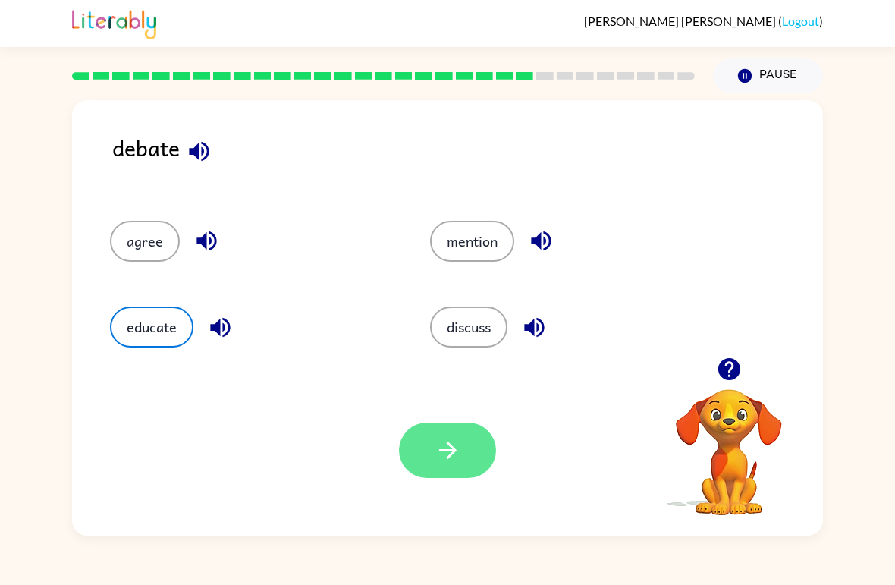
click at [449, 466] on button "button" at bounding box center [447, 449] width 97 height 55
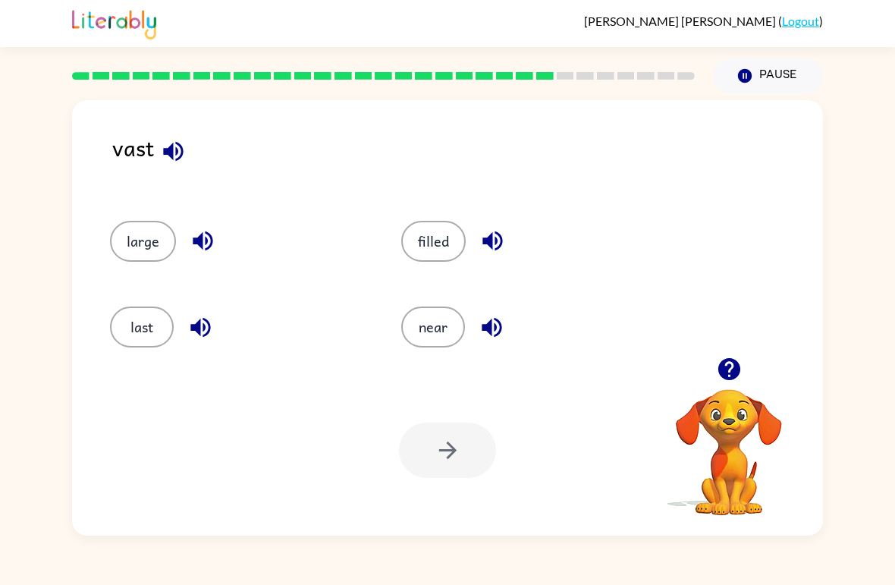
click at [180, 147] on icon "button" at bounding box center [173, 151] width 20 height 20
click at [450, 329] on button "near" at bounding box center [433, 326] width 64 height 41
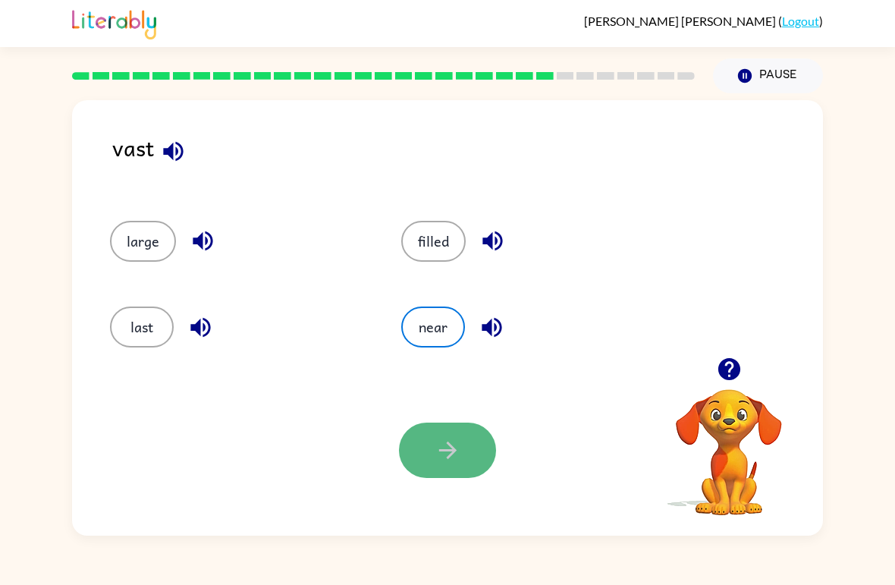
click at [439, 443] on icon "button" at bounding box center [447, 450] width 27 height 27
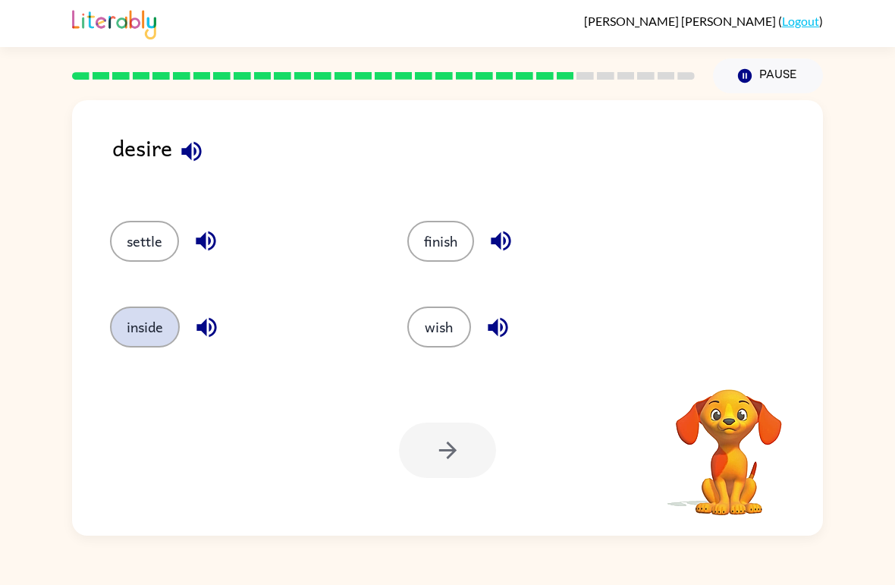
click at [161, 313] on button "inside" at bounding box center [145, 326] width 70 height 41
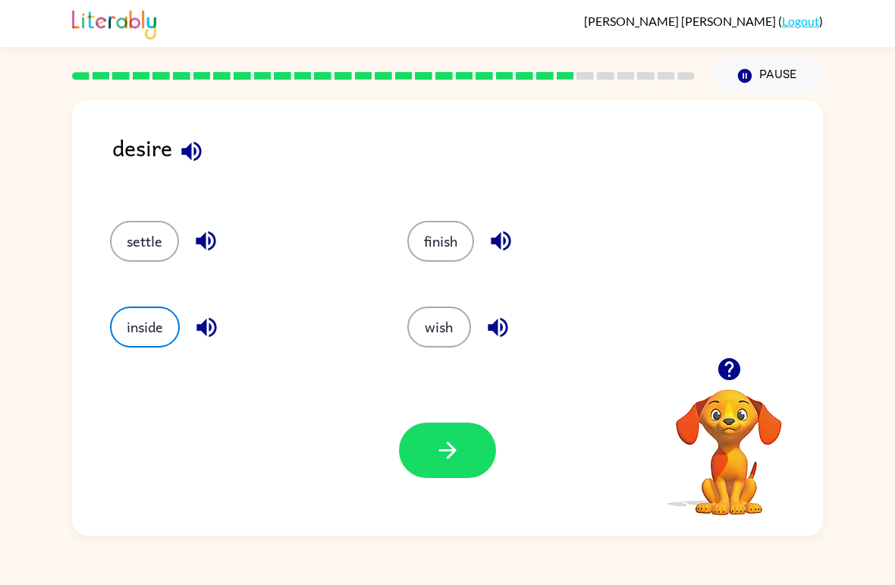
click at [89, 162] on div "desire settle finish inside wish Your browser must support playing .mp4 files t…" at bounding box center [447, 317] width 751 height 435
click at [200, 145] on icon "button" at bounding box center [191, 151] width 27 height 27
click at [458, 233] on button "finish" at bounding box center [440, 241] width 67 height 41
click at [451, 334] on button "wish" at bounding box center [439, 326] width 64 height 41
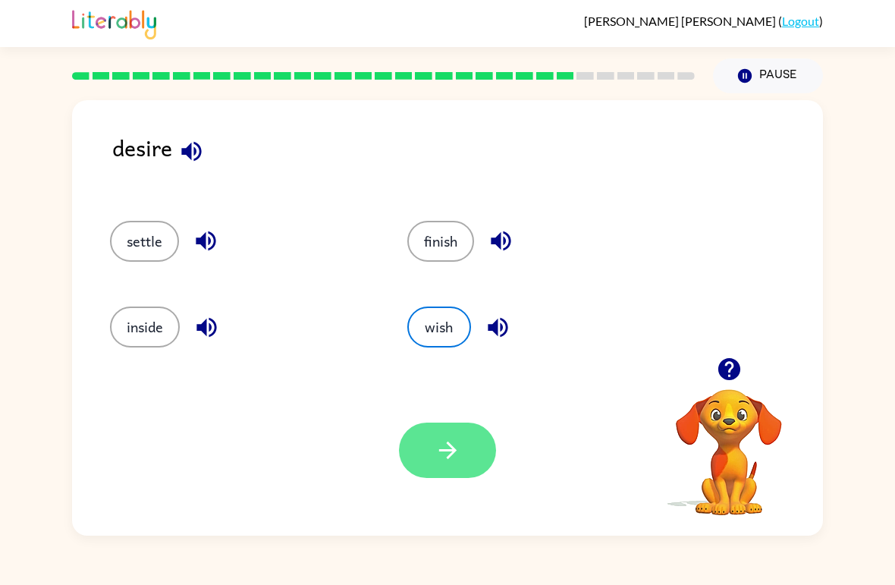
click at [456, 463] on icon "button" at bounding box center [447, 450] width 27 height 27
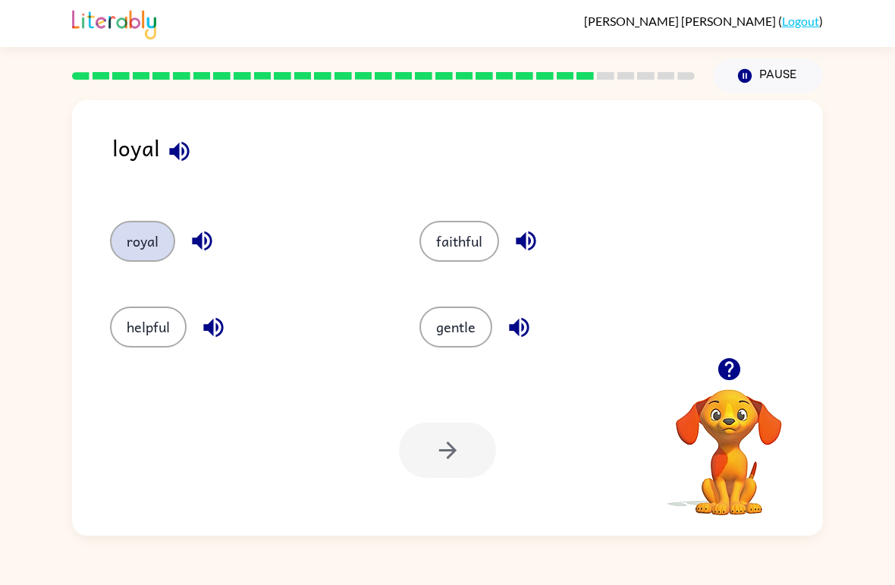
click at [135, 232] on button "royal" at bounding box center [142, 241] width 65 height 41
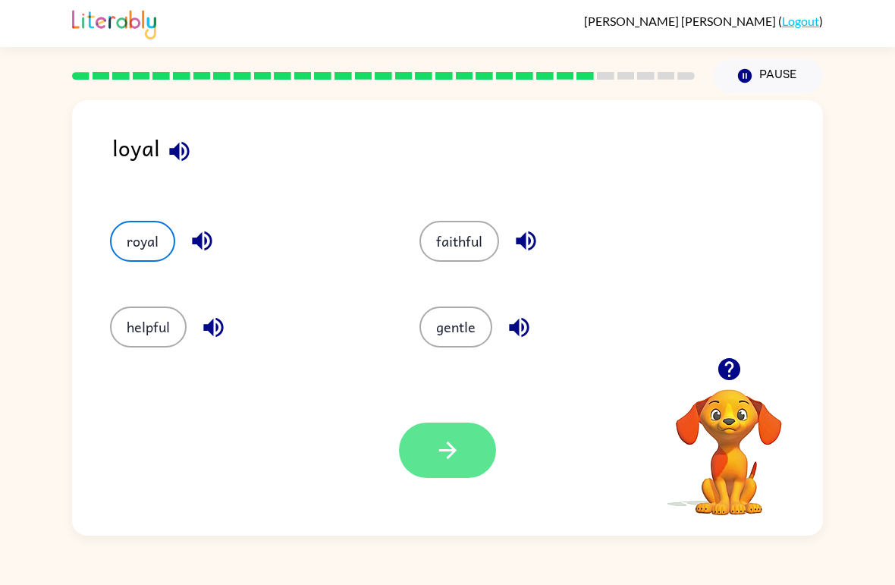
click at [445, 452] on icon "button" at bounding box center [447, 450] width 27 height 27
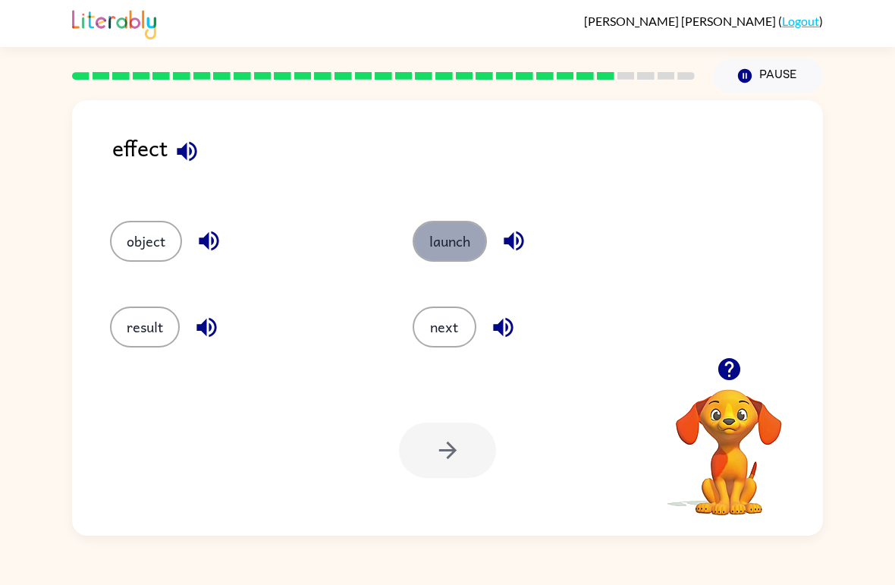
click at [472, 234] on button "launch" at bounding box center [449, 241] width 74 height 41
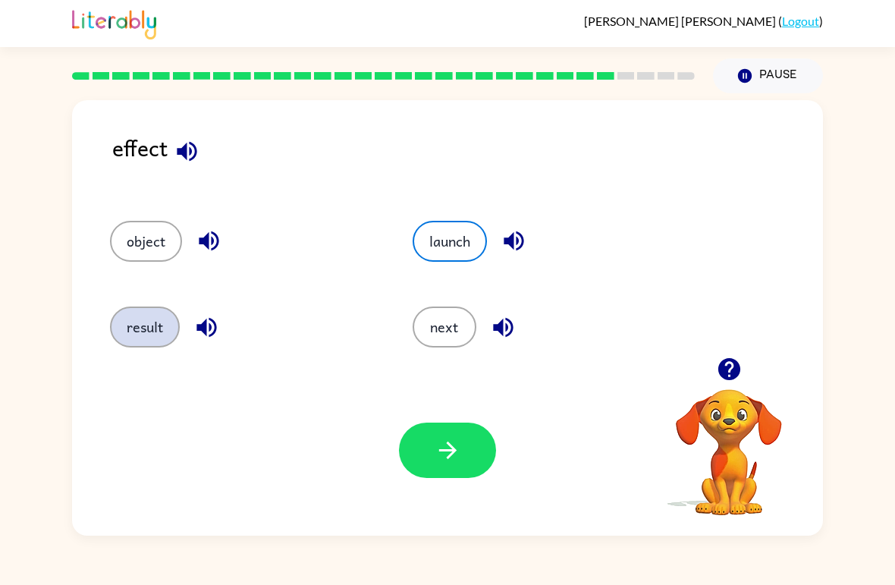
click at [136, 325] on button "result" at bounding box center [145, 326] width 70 height 41
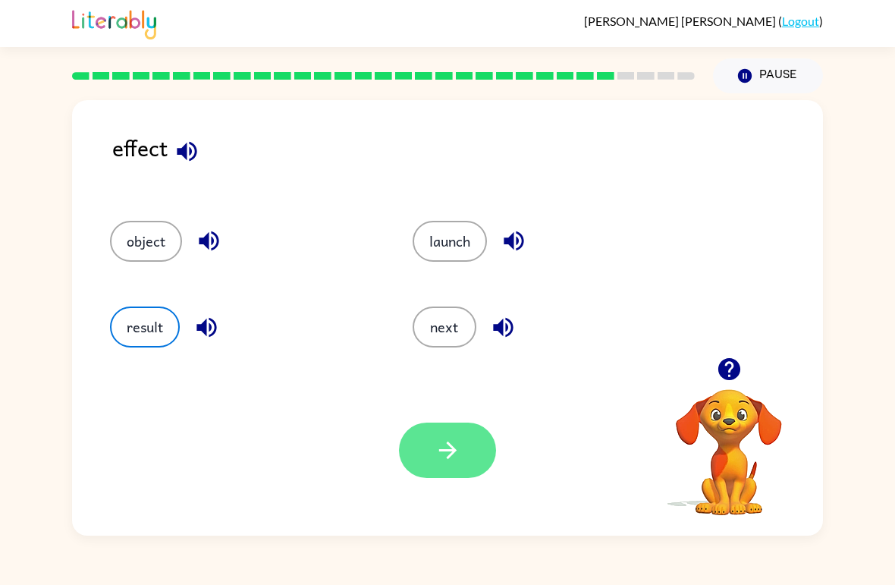
click at [454, 456] on icon "button" at bounding box center [447, 450] width 27 height 27
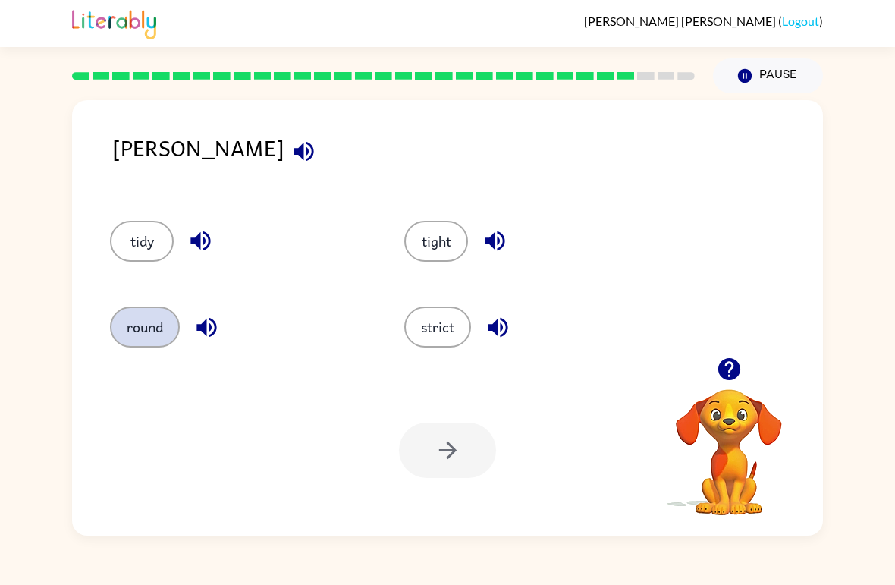
click at [142, 324] on button "round" at bounding box center [145, 326] width 70 height 41
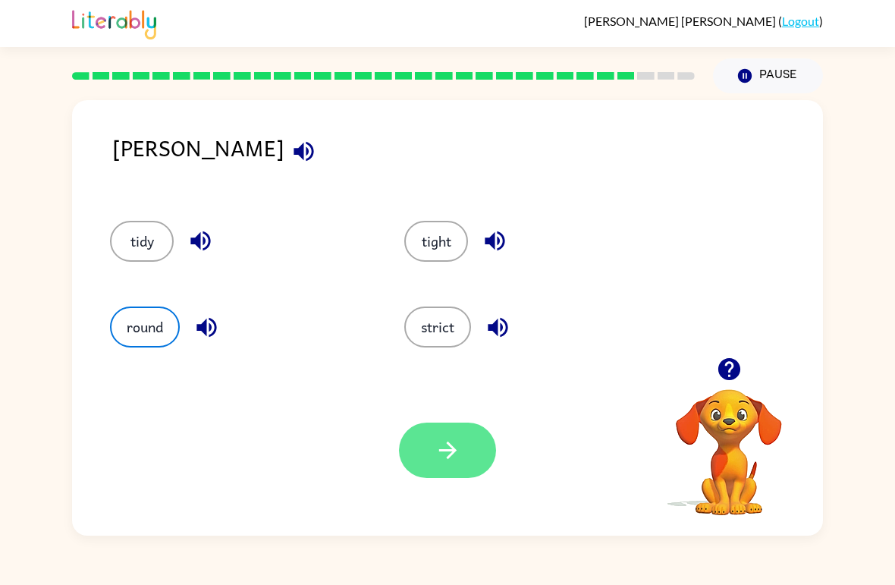
click at [460, 461] on icon "button" at bounding box center [447, 450] width 27 height 27
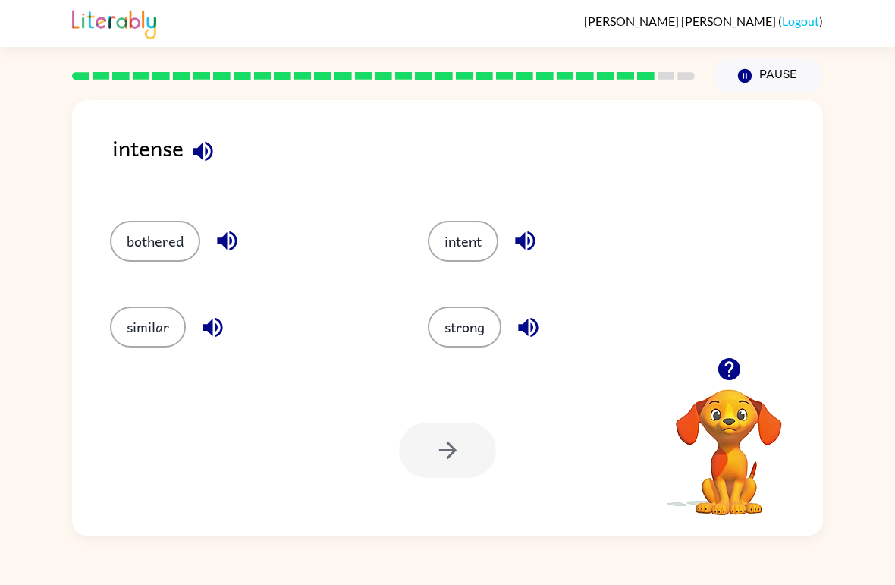
click at [212, 155] on icon "button" at bounding box center [203, 151] width 20 height 20
click at [482, 246] on button "intent" at bounding box center [463, 241] width 71 height 41
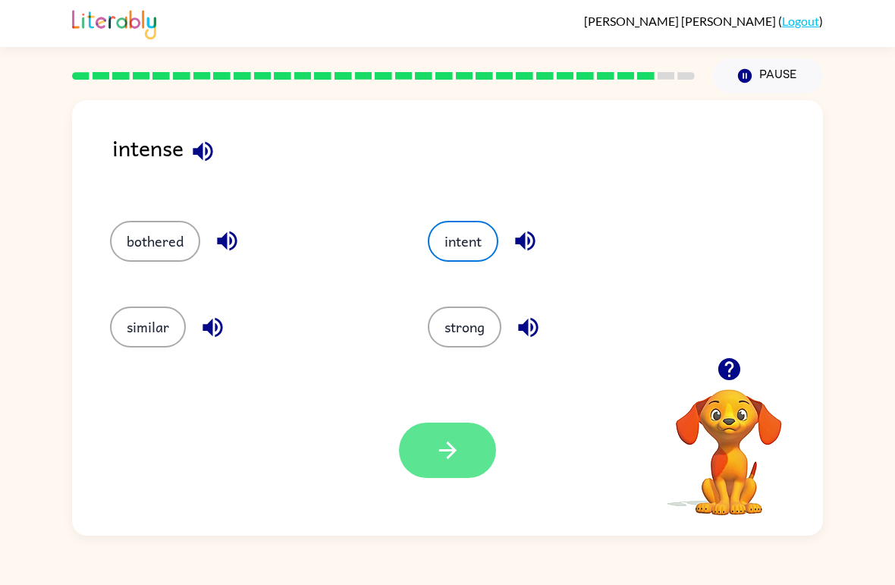
click at [418, 466] on button "button" at bounding box center [447, 449] width 97 height 55
click at [417, 466] on div at bounding box center [447, 449] width 97 height 55
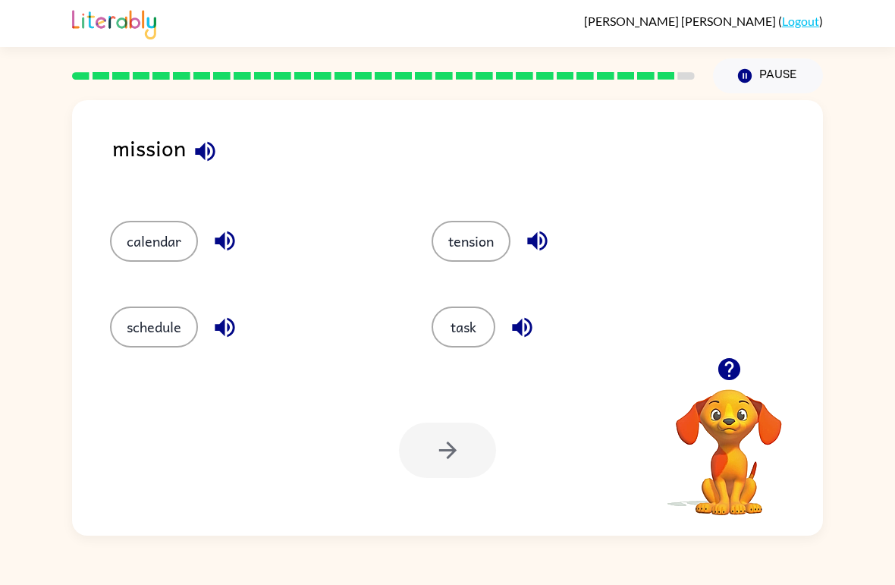
click at [208, 148] on icon "button" at bounding box center [205, 151] width 27 height 27
click at [234, 328] on icon "button" at bounding box center [225, 327] width 20 height 20
click at [223, 249] on icon "button" at bounding box center [225, 240] width 27 height 27
click at [550, 235] on icon "button" at bounding box center [537, 240] width 27 height 27
click at [532, 330] on icon "button" at bounding box center [522, 327] width 20 height 20
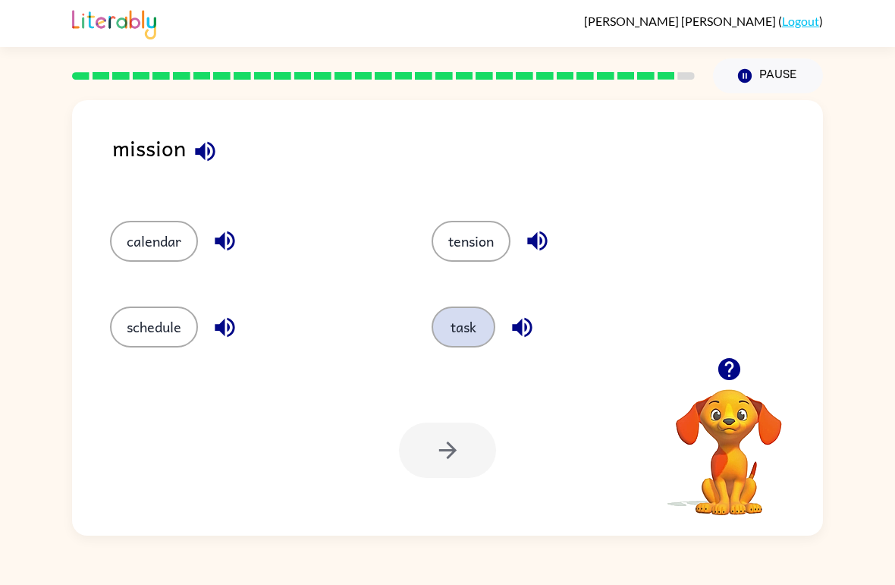
click at [482, 315] on button "task" at bounding box center [463, 326] width 64 height 41
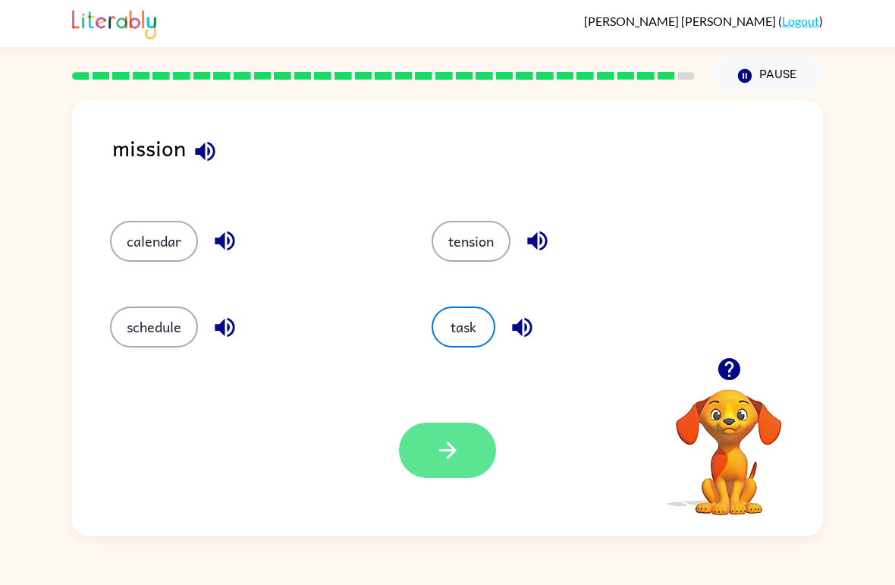
click at [436, 449] on icon "button" at bounding box center [447, 450] width 27 height 27
